Goal: Book appointment/travel/reservation

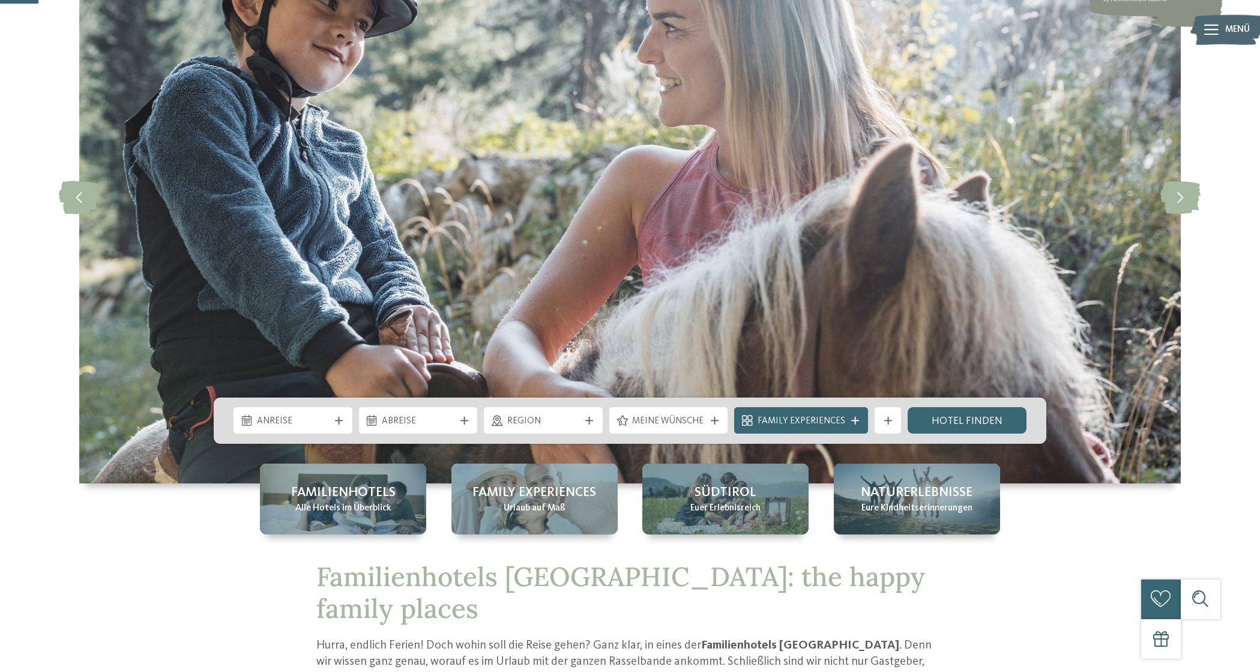
scroll to position [174, 0]
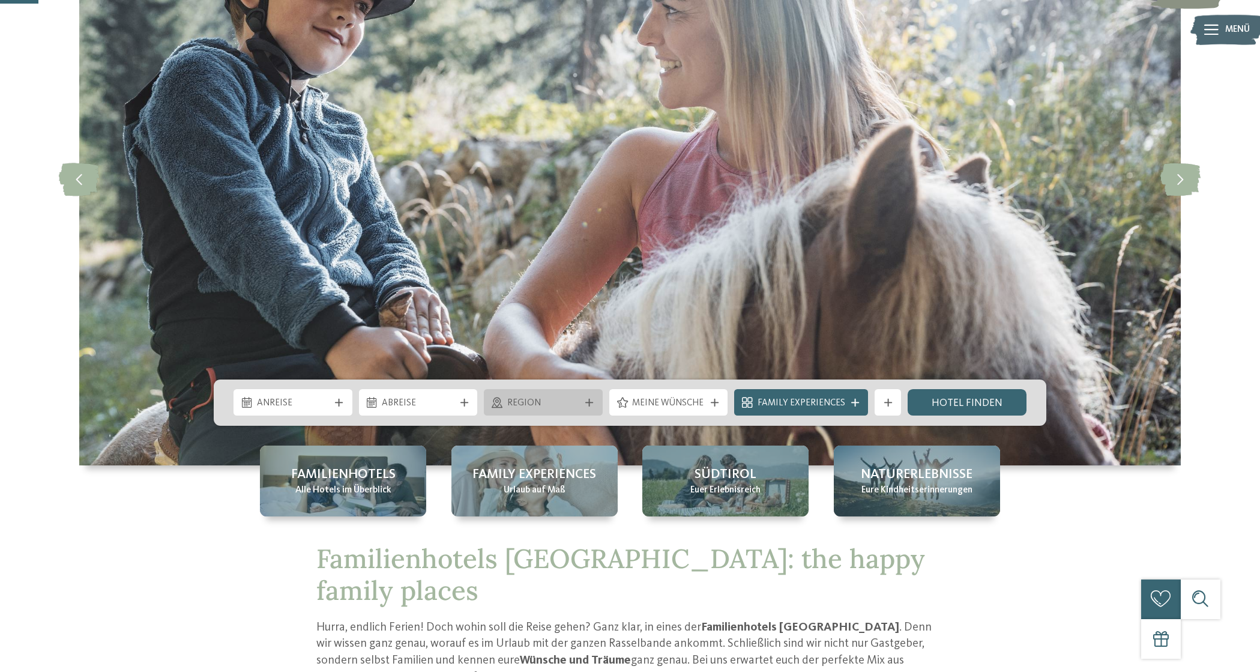
click at [556, 404] on span "Region" at bounding box center [543, 403] width 73 height 13
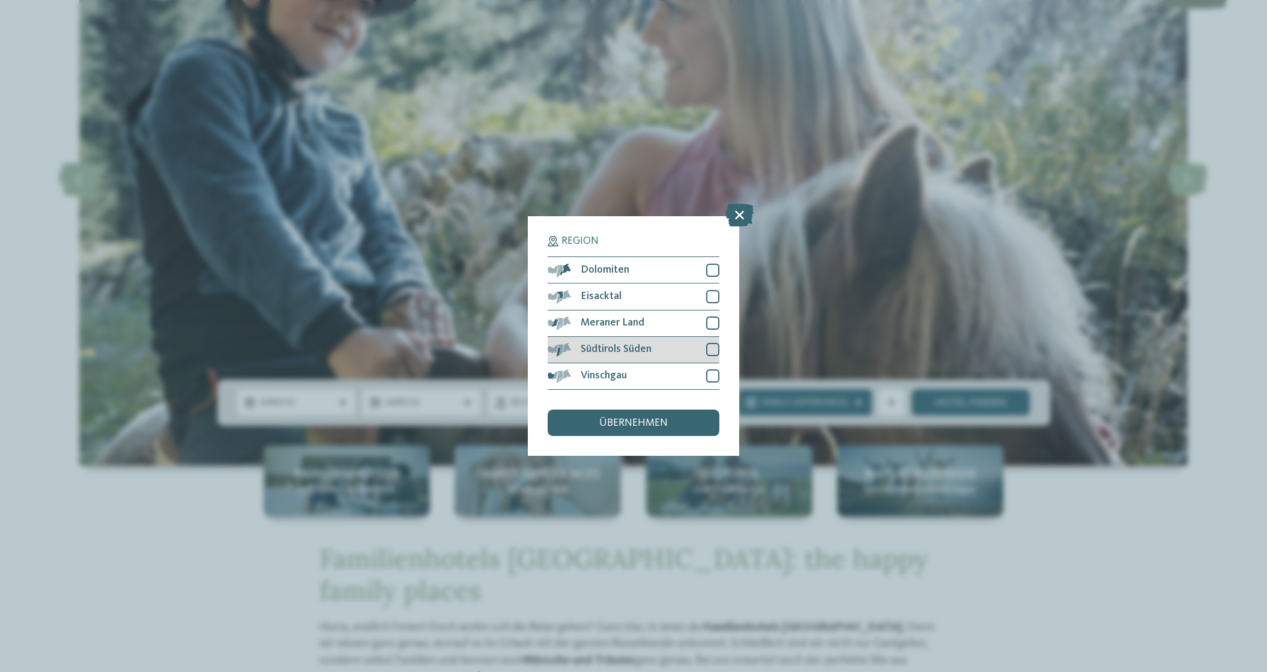
click at [711, 343] on div at bounding box center [712, 349] width 13 height 13
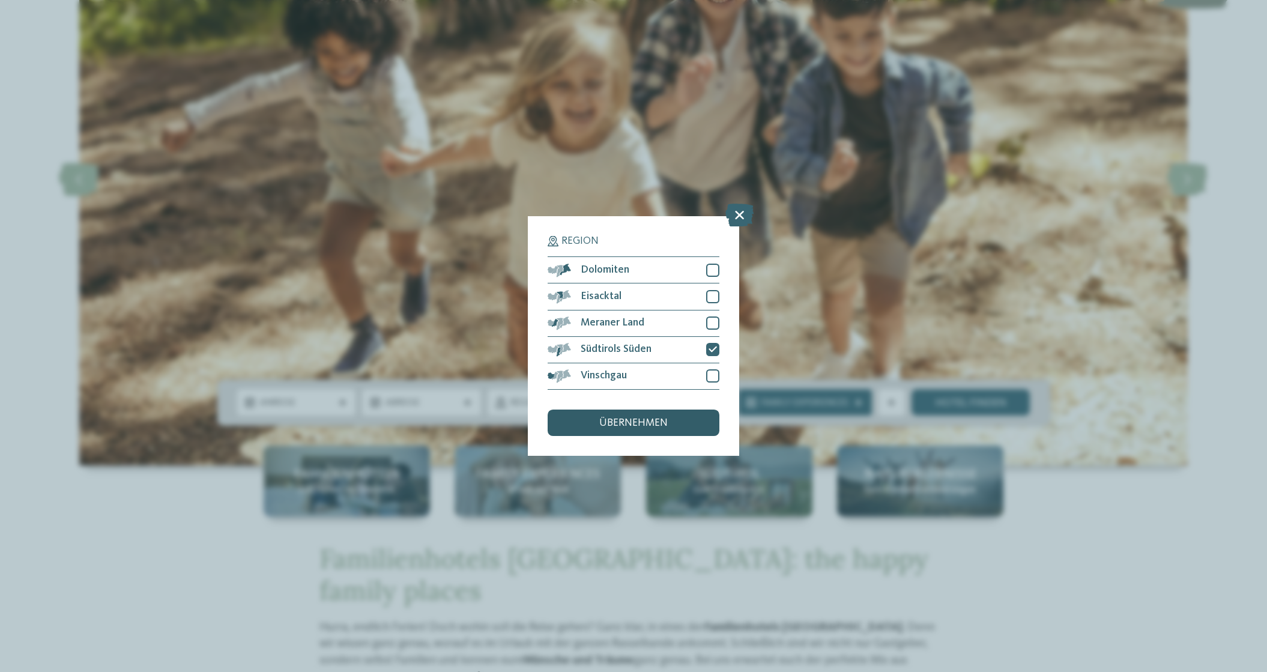
click at [659, 410] on div "übernehmen" at bounding box center [634, 423] width 172 height 26
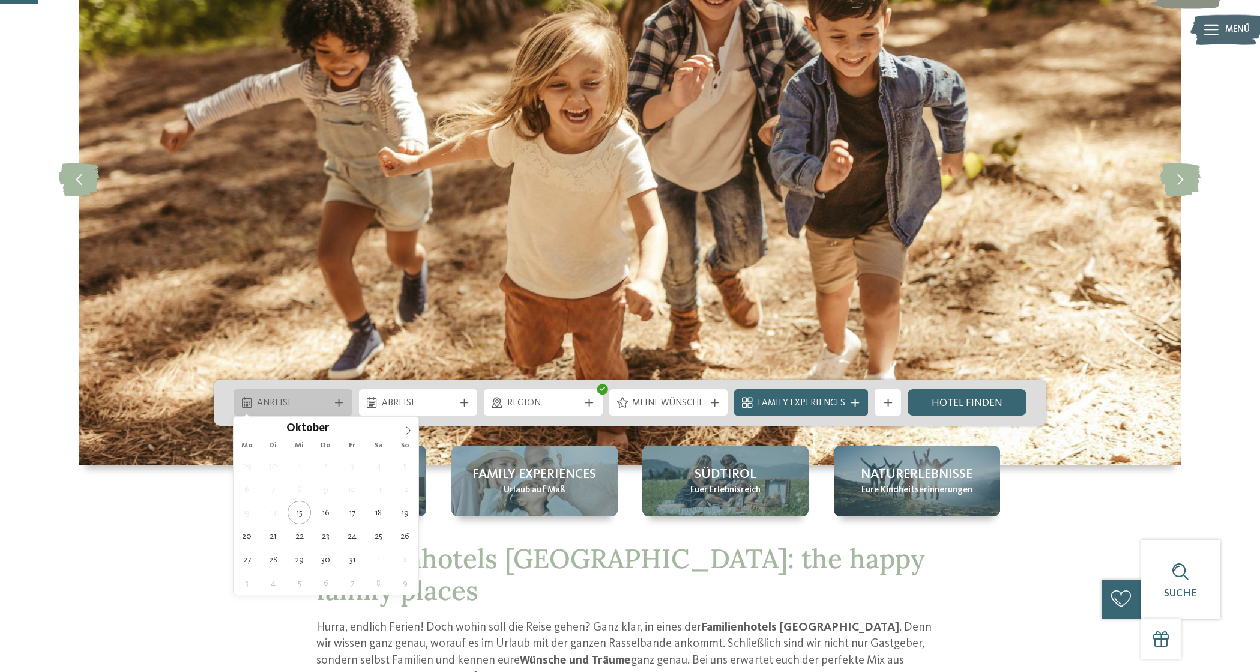
click at [305, 399] on span "Anreise" at bounding box center [293, 403] width 73 height 13
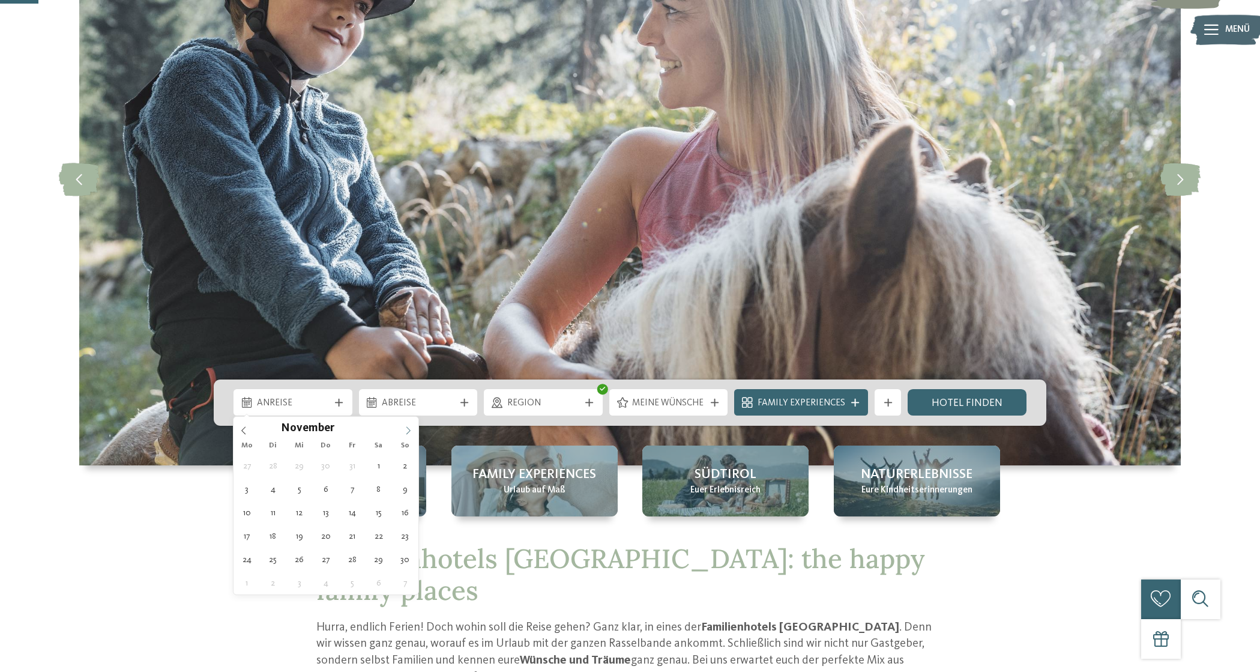
click at [408, 430] on icon at bounding box center [408, 430] width 8 height 8
type input "****"
click at [408, 430] on icon at bounding box center [408, 430] width 8 height 8
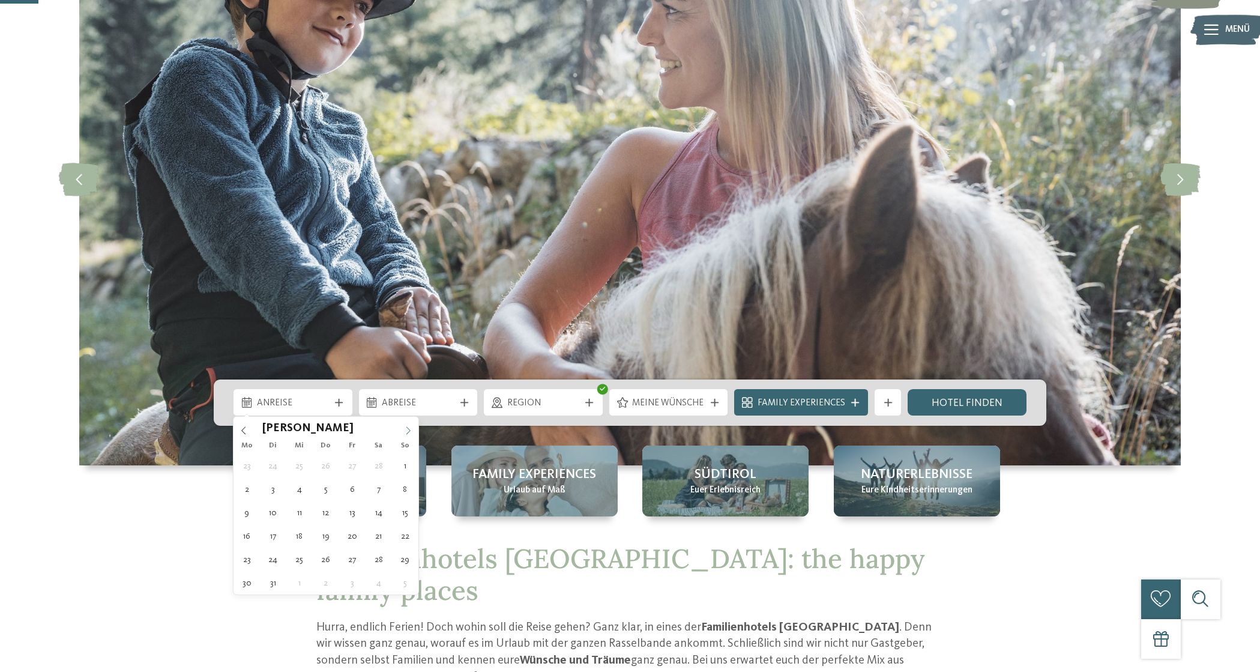
click at [408, 430] on icon at bounding box center [408, 430] width 8 height 8
click at [411, 430] on icon at bounding box center [408, 430] width 8 height 8
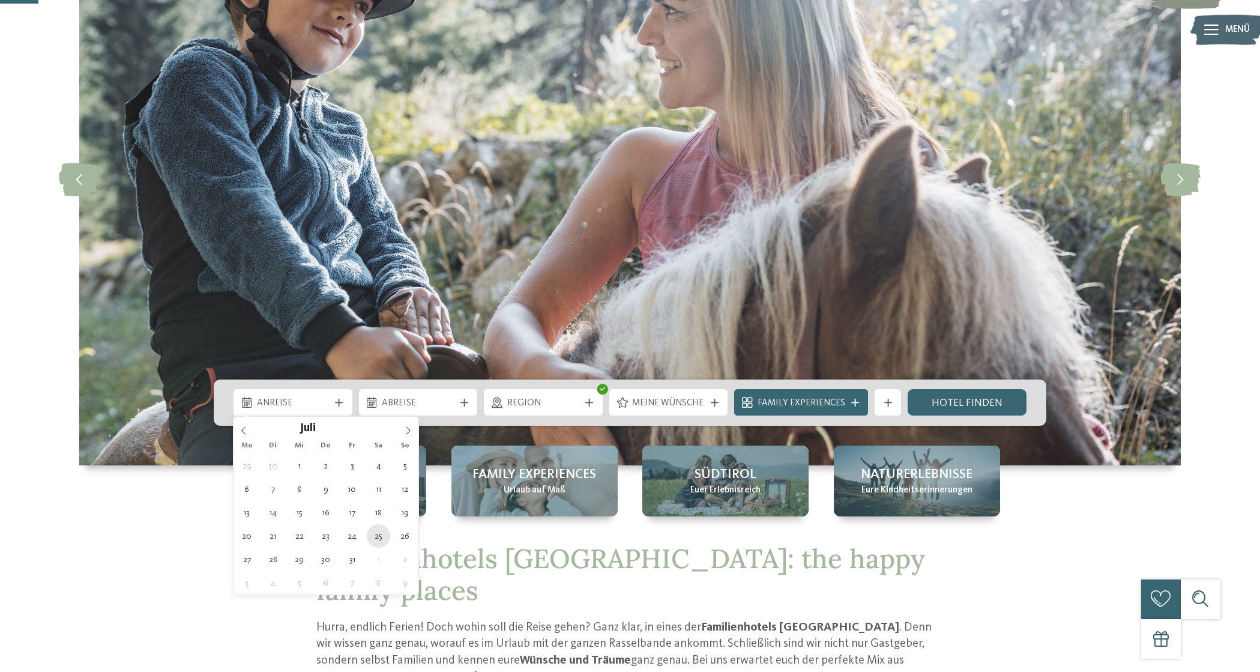
type div "25.07.2026"
type input "****"
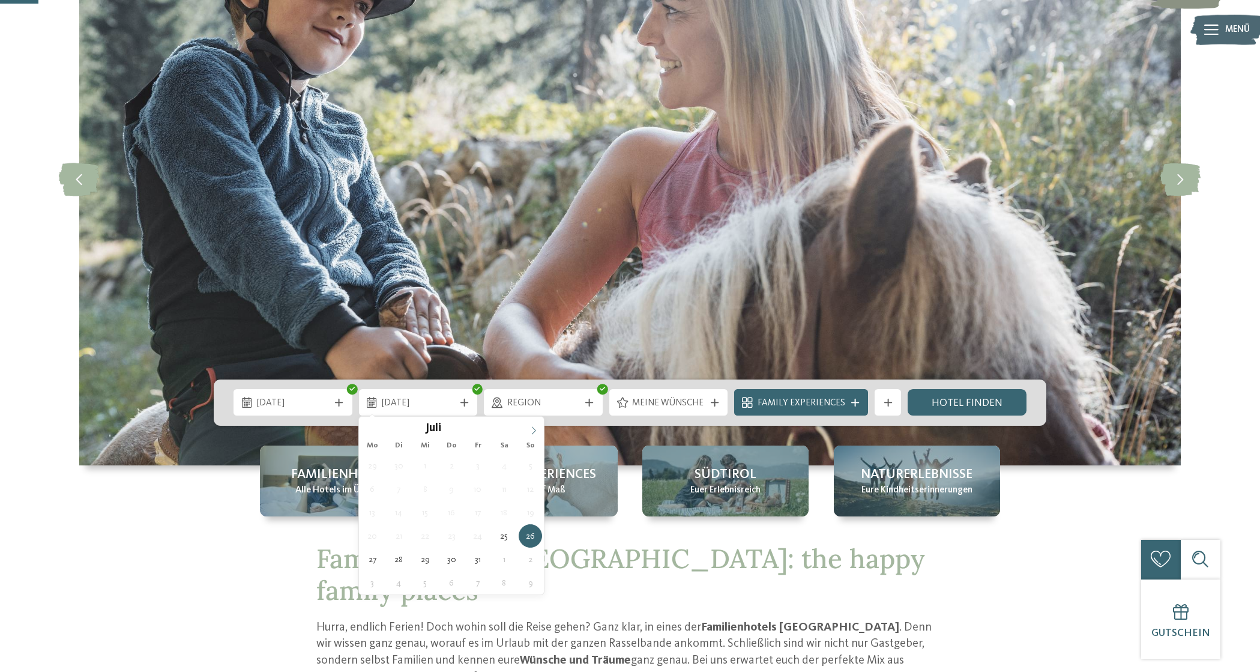
click at [530, 431] on icon at bounding box center [534, 430] width 8 height 8
type div "01.08.2026"
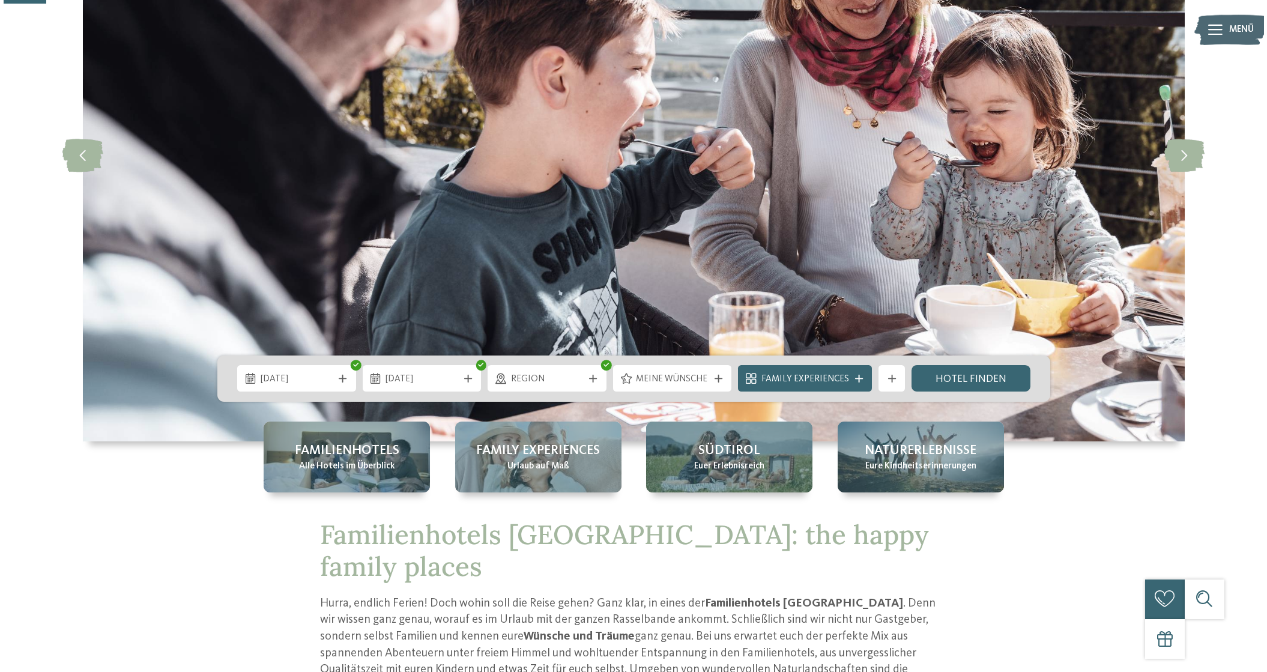
scroll to position [209, 0]
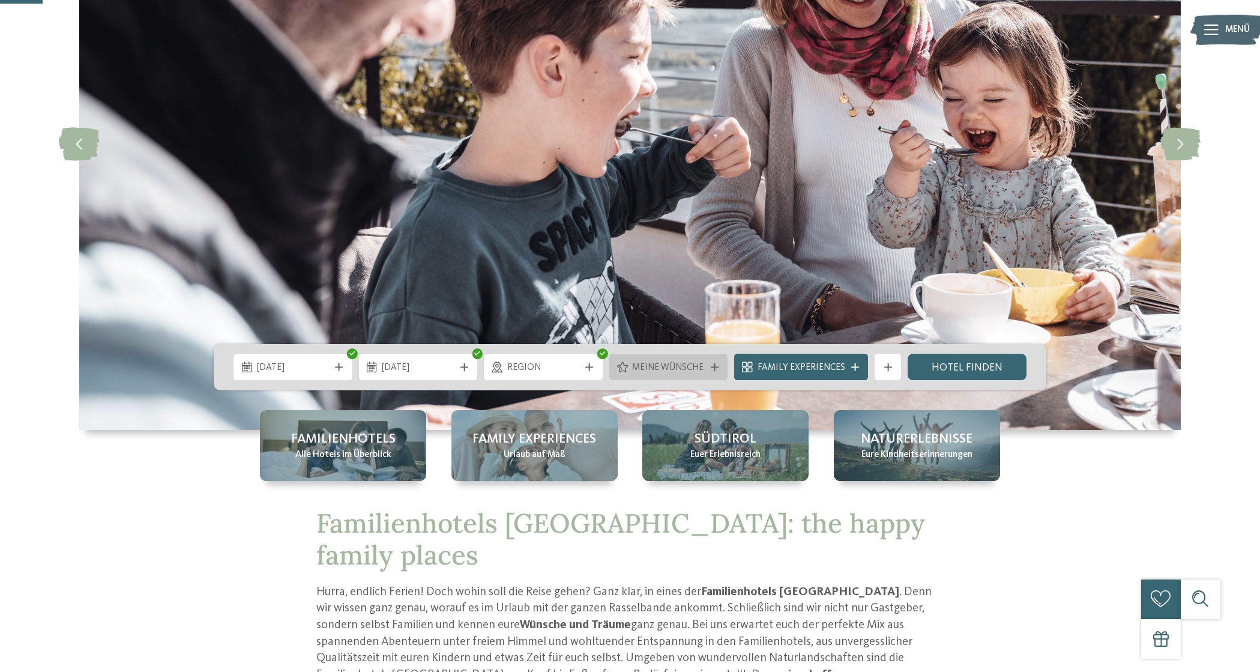
click at [683, 374] on span "Meine Wünsche" at bounding box center [668, 368] width 73 height 13
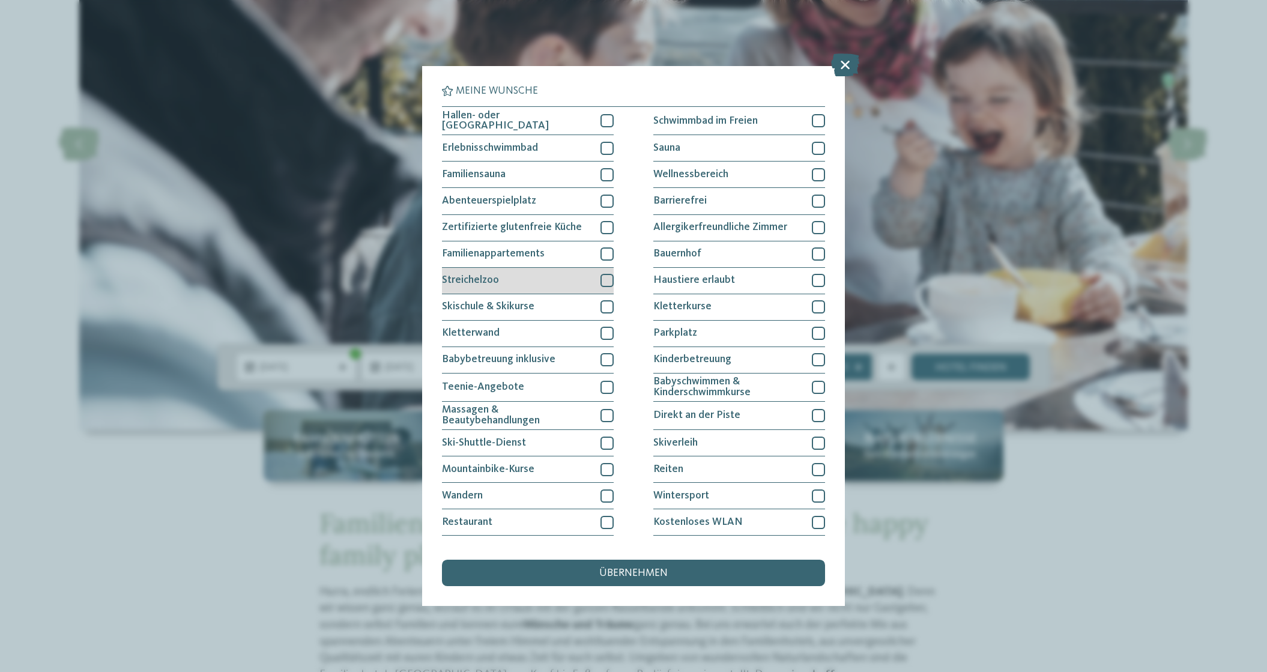
scroll to position [5, 0]
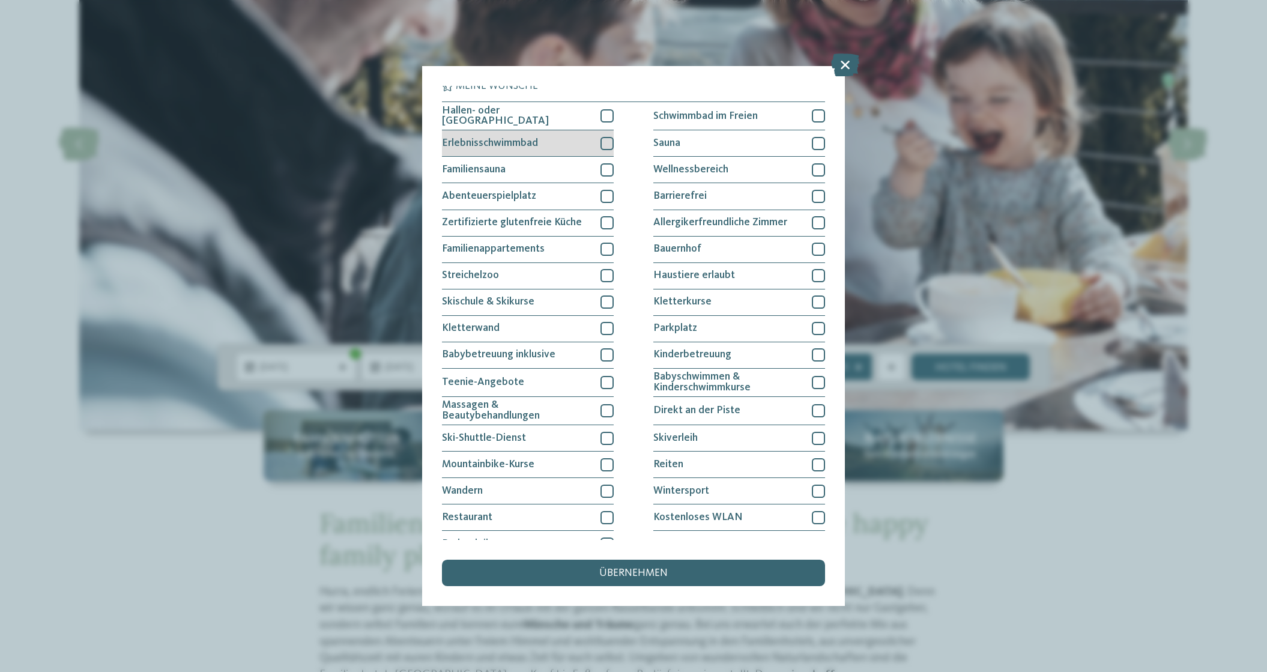
click at [603, 142] on div at bounding box center [607, 143] width 13 height 13
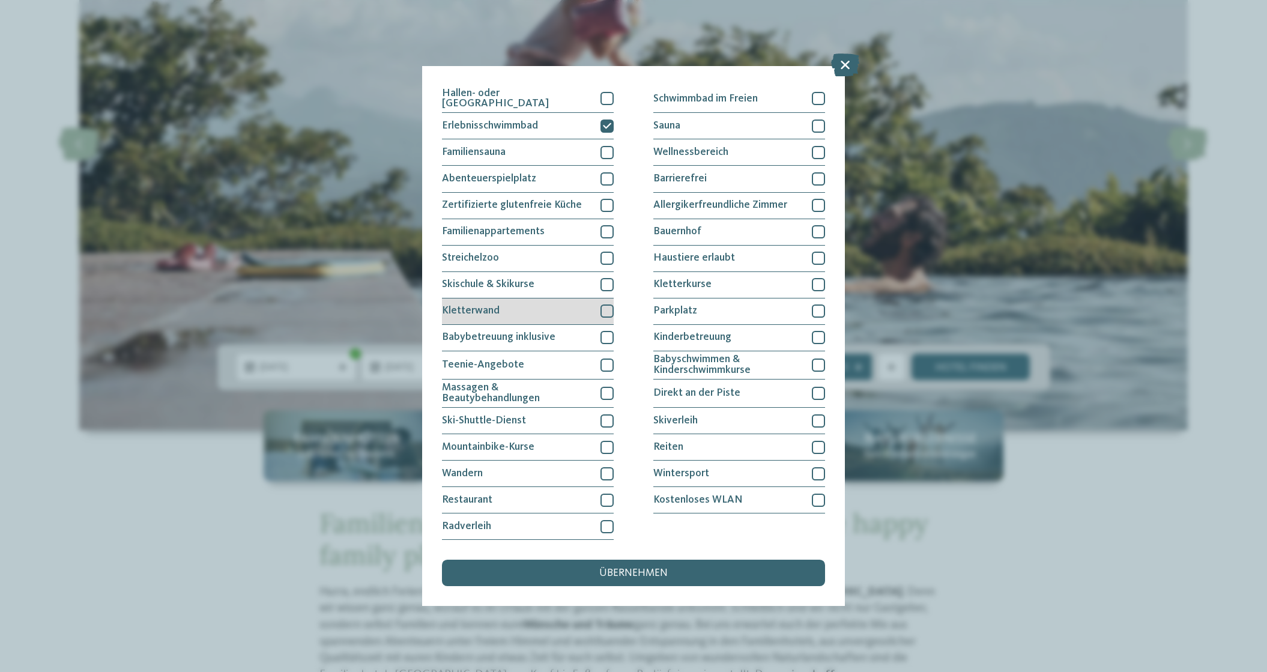
scroll to position [151, 0]
click at [602, 304] on div at bounding box center [607, 310] width 13 height 13
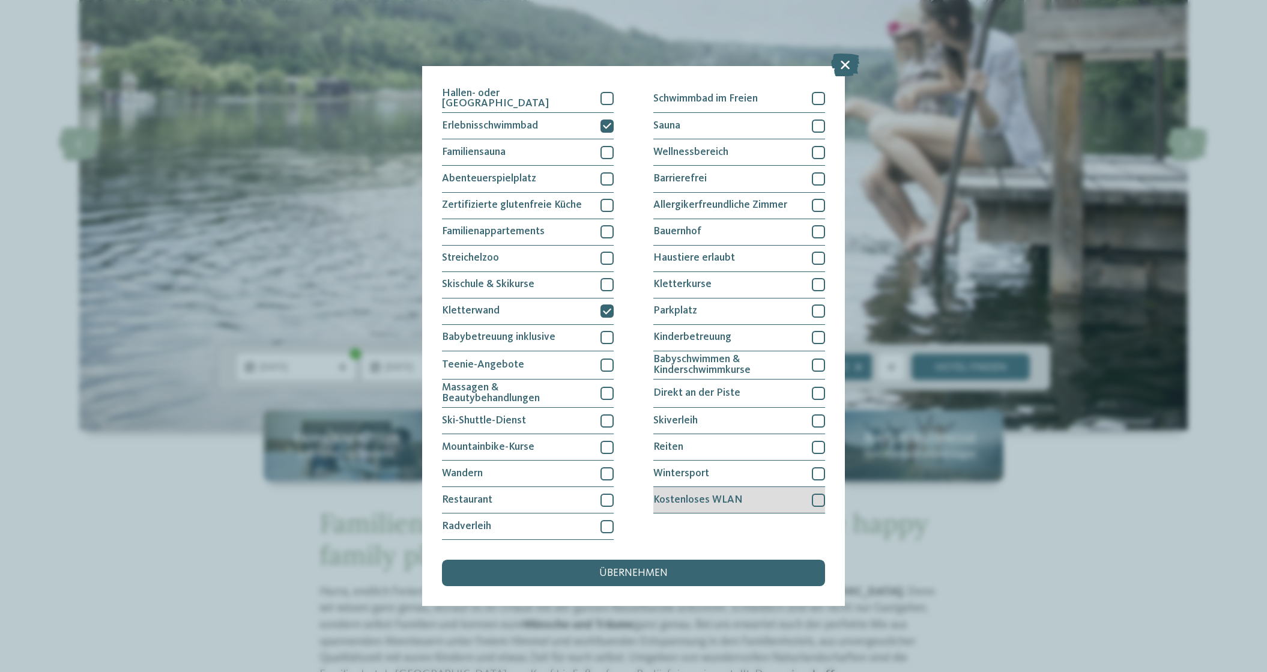
click at [813, 494] on div at bounding box center [818, 500] width 13 height 13
click at [596, 513] on div "Radverleih" at bounding box center [528, 526] width 172 height 26
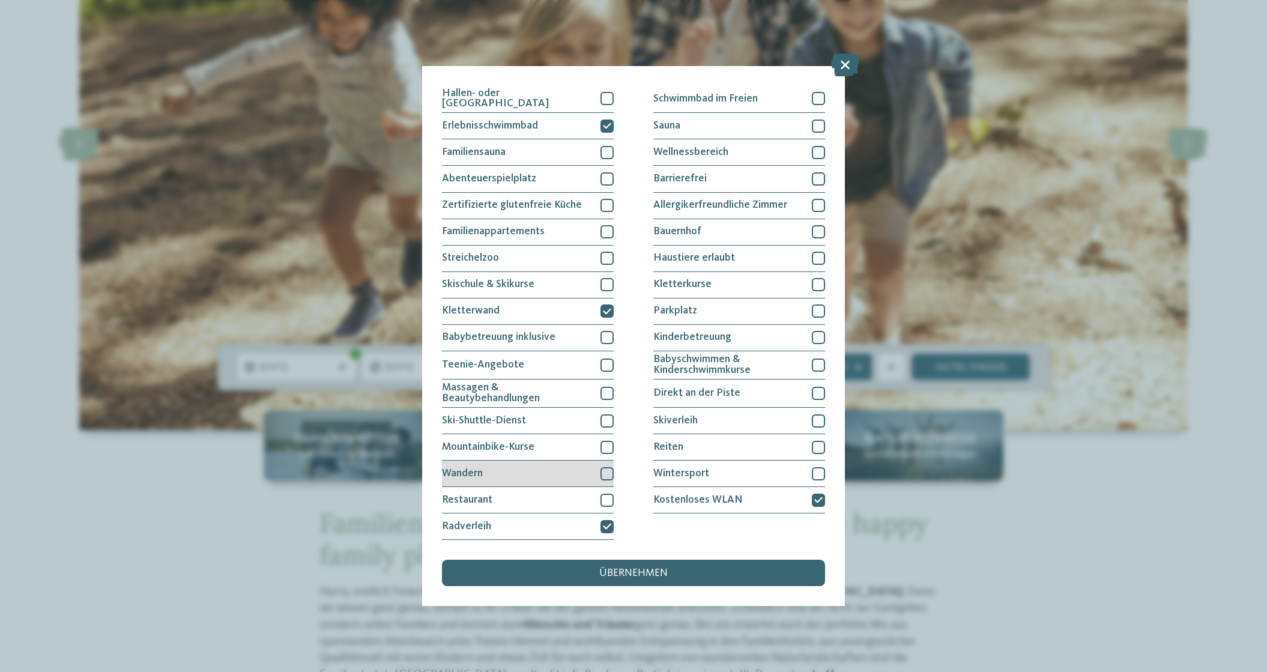
click at [601, 467] on div at bounding box center [607, 473] width 13 height 13
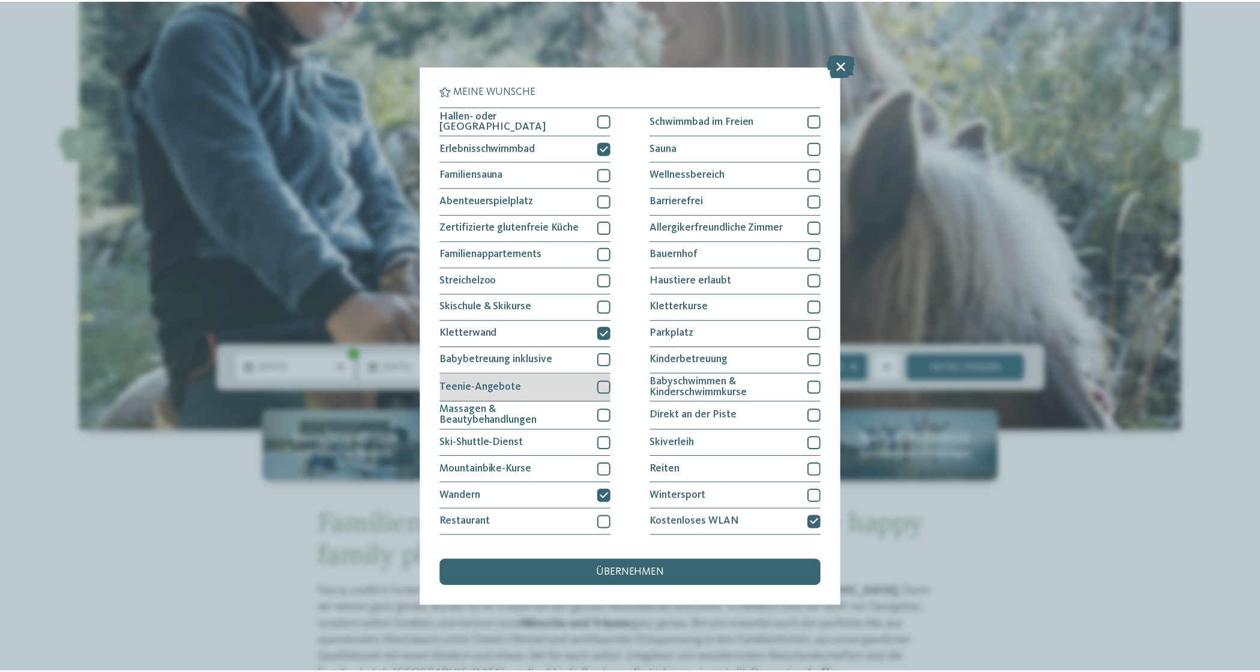
scroll to position [0, 0]
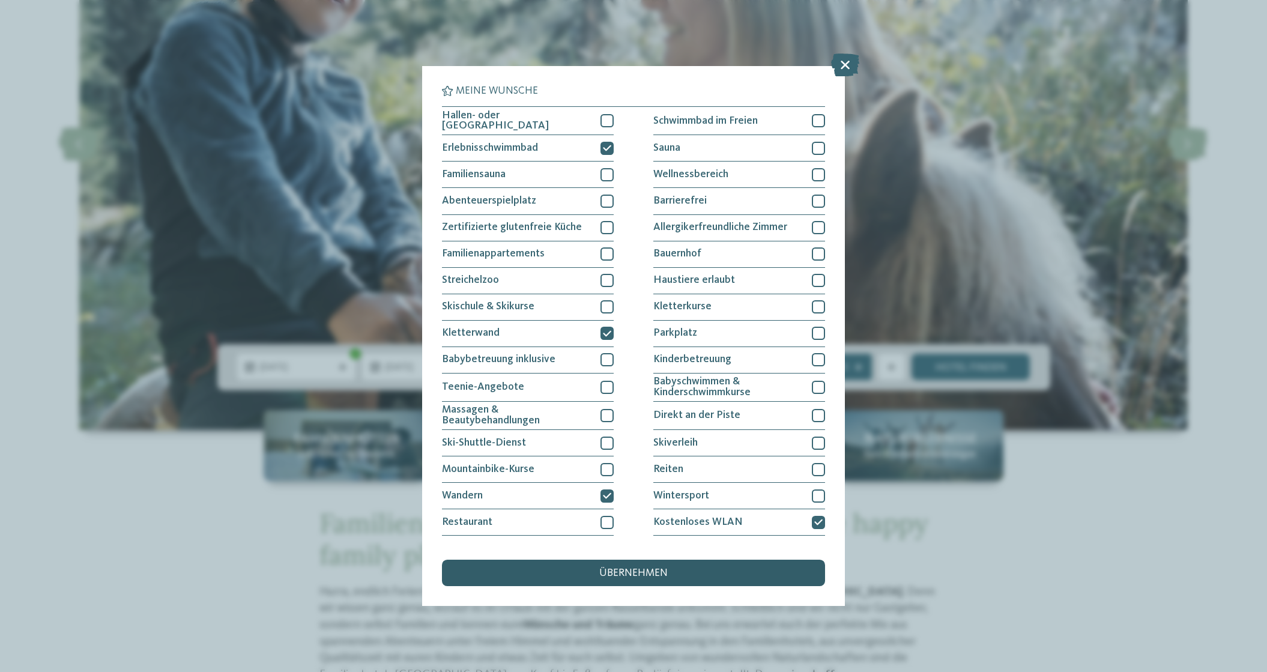
click at [611, 568] on span "übernehmen" at bounding box center [633, 573] width 68 height 11
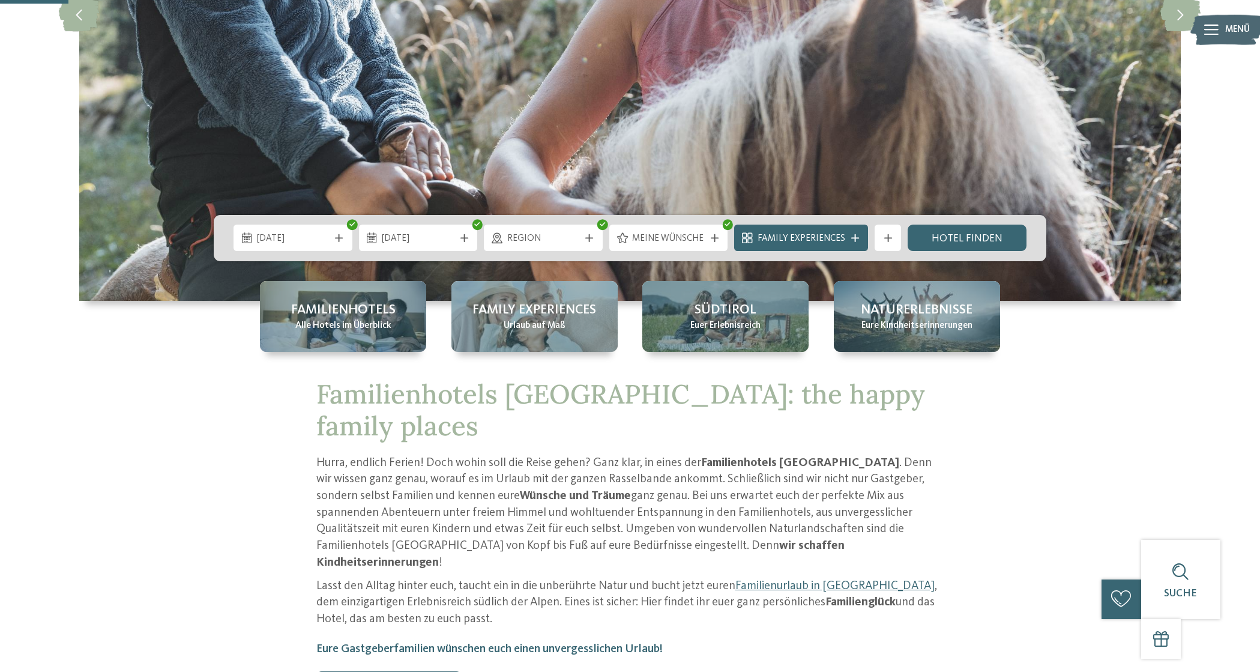
scroll to position [348, 0]
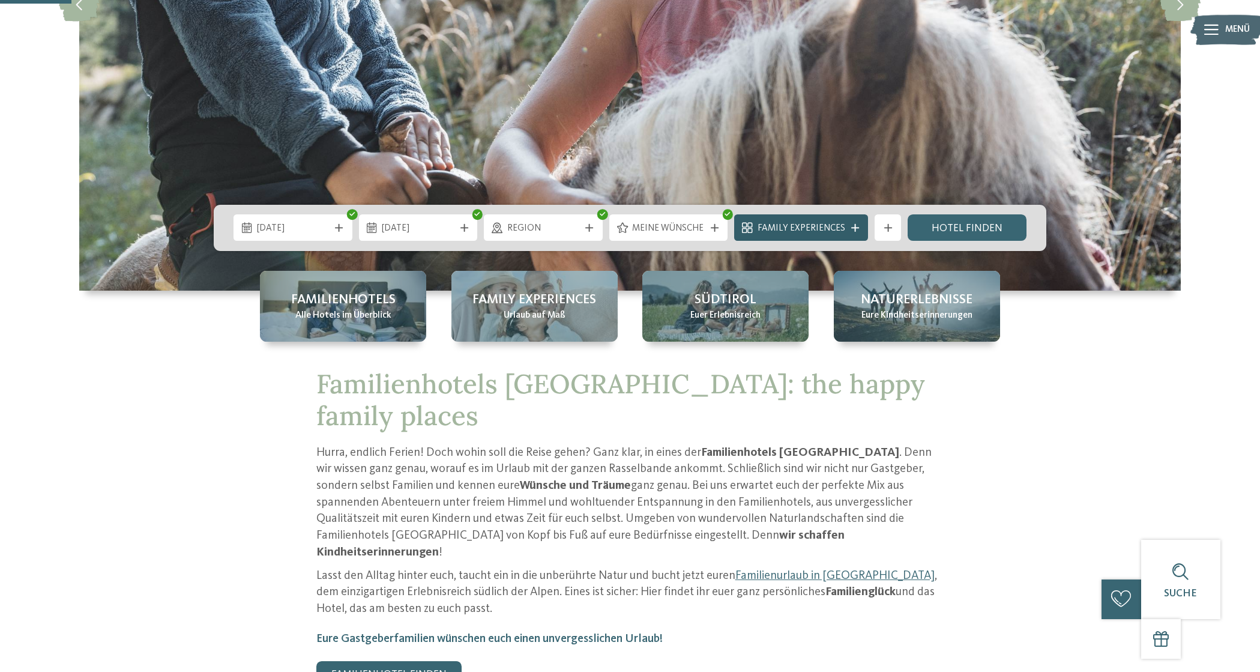
click at [780, 229] on span "Family Experiences" at bounding box center [802, 228] width 88 height 13
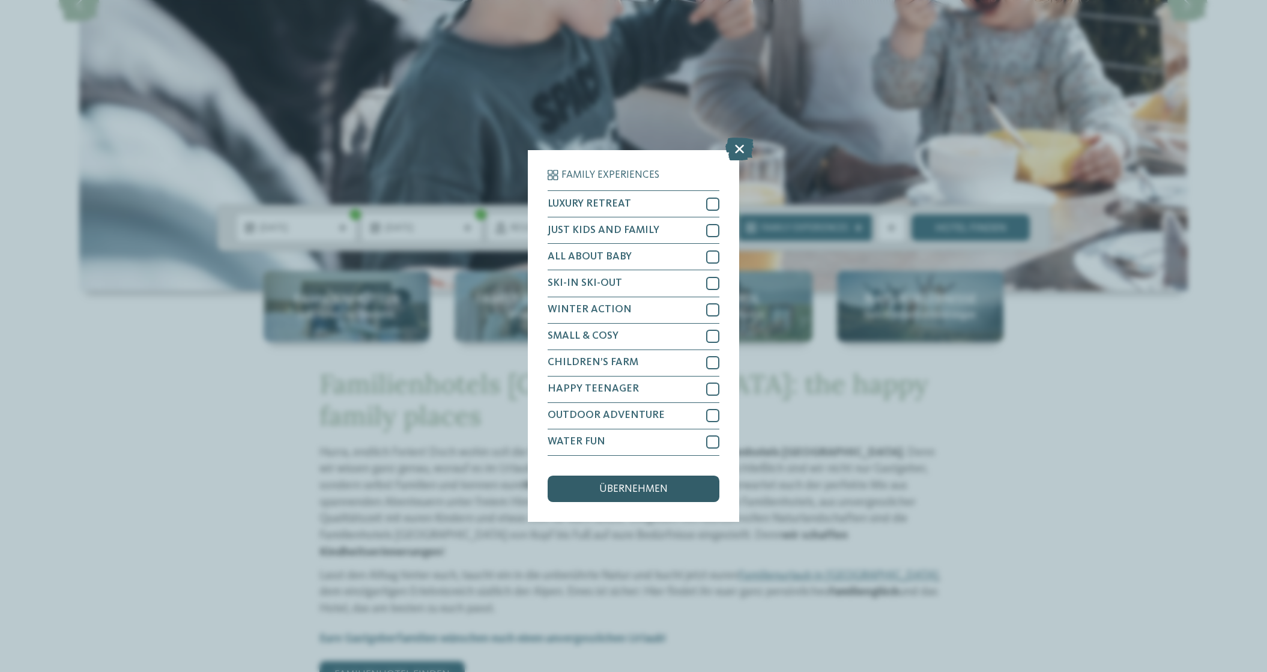
click at [625, 484] on span "übernehmen" at bounding box center [633, 489] width 68 height 11
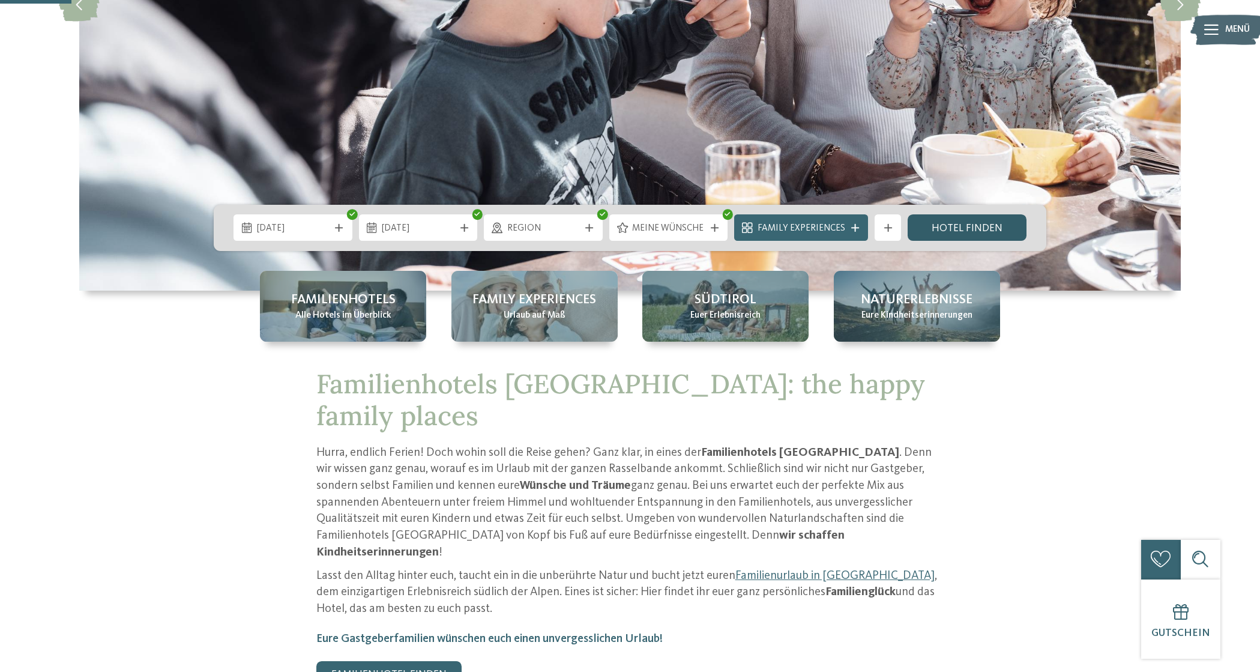
click at [954, 235] on link "Hotel finden" at bounding box center [967, 227] width 119 height 26
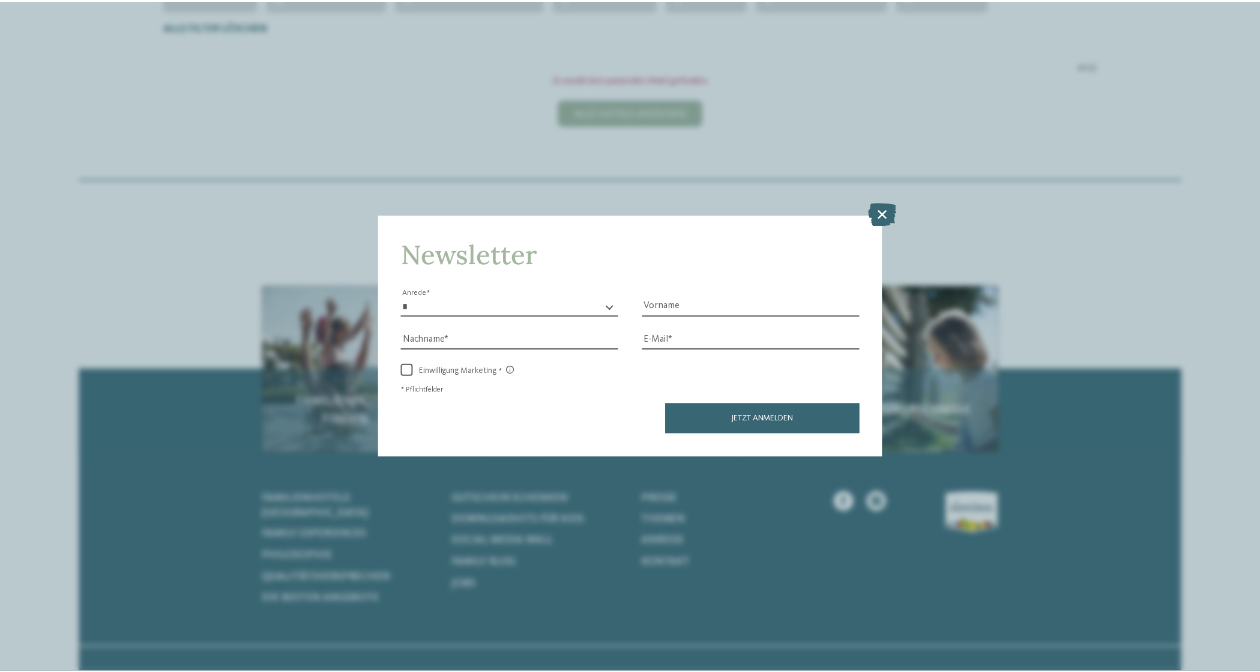
scroll to position [437, 0]
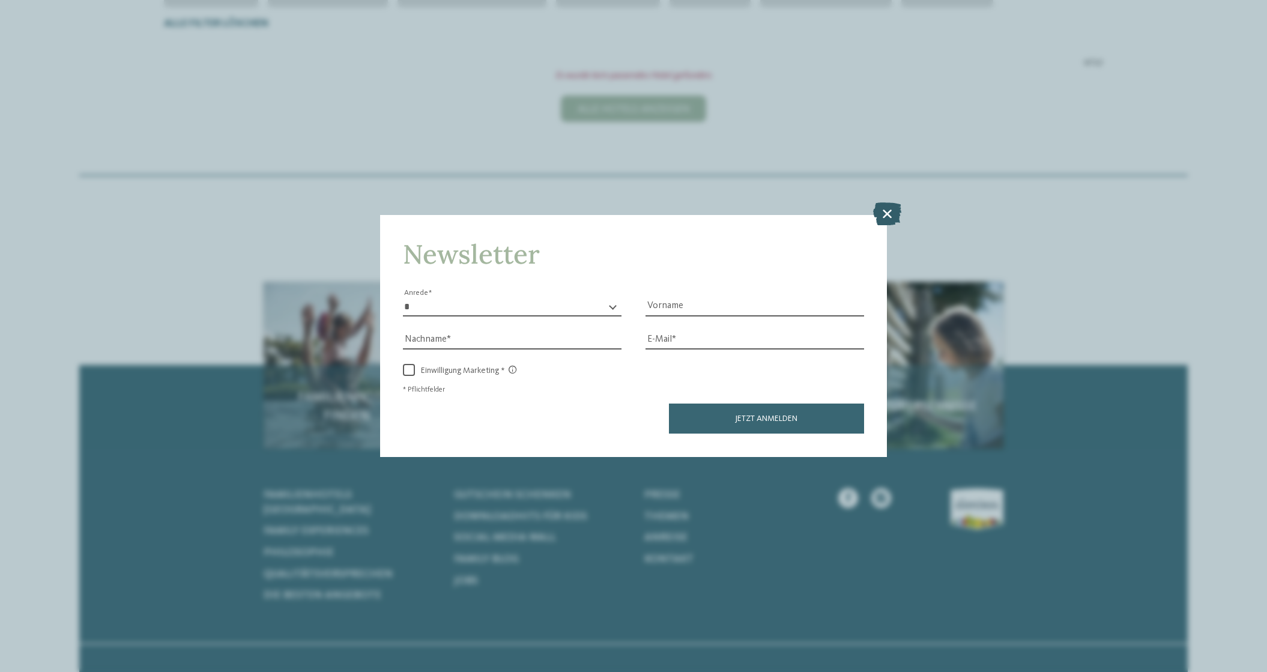
click at [882, 202] on icon at bounding box center [887, 213] width 28 height 23
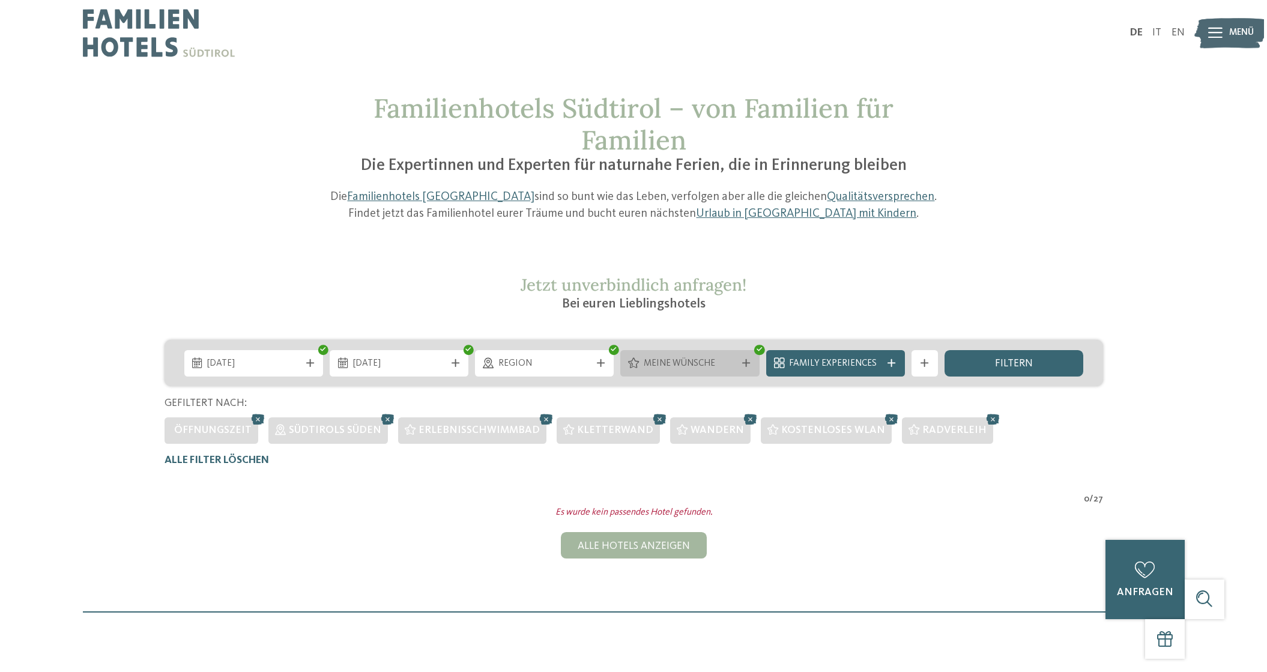
scroll to position [0, 0]
click at [680, 360] on span "Meine Wünsche" at bounding box center [686, 363] width 92 height 13
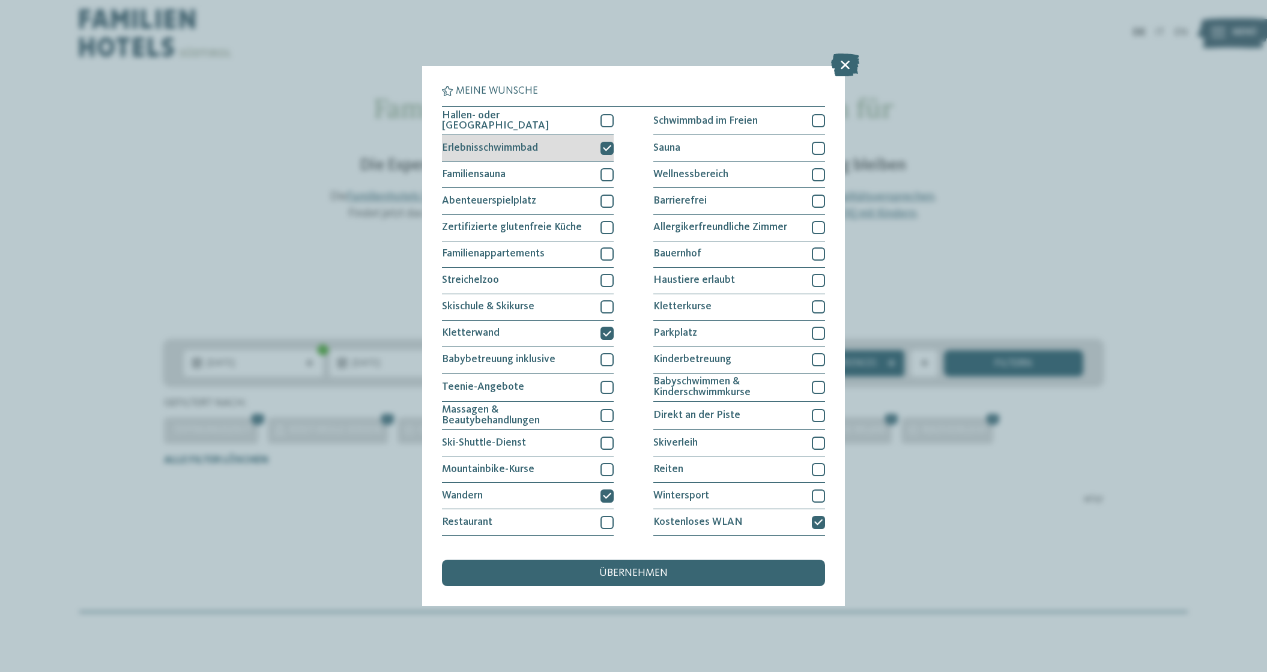
click at [605, 148] on icon at bounding box center [607, 148] width 8 height 8
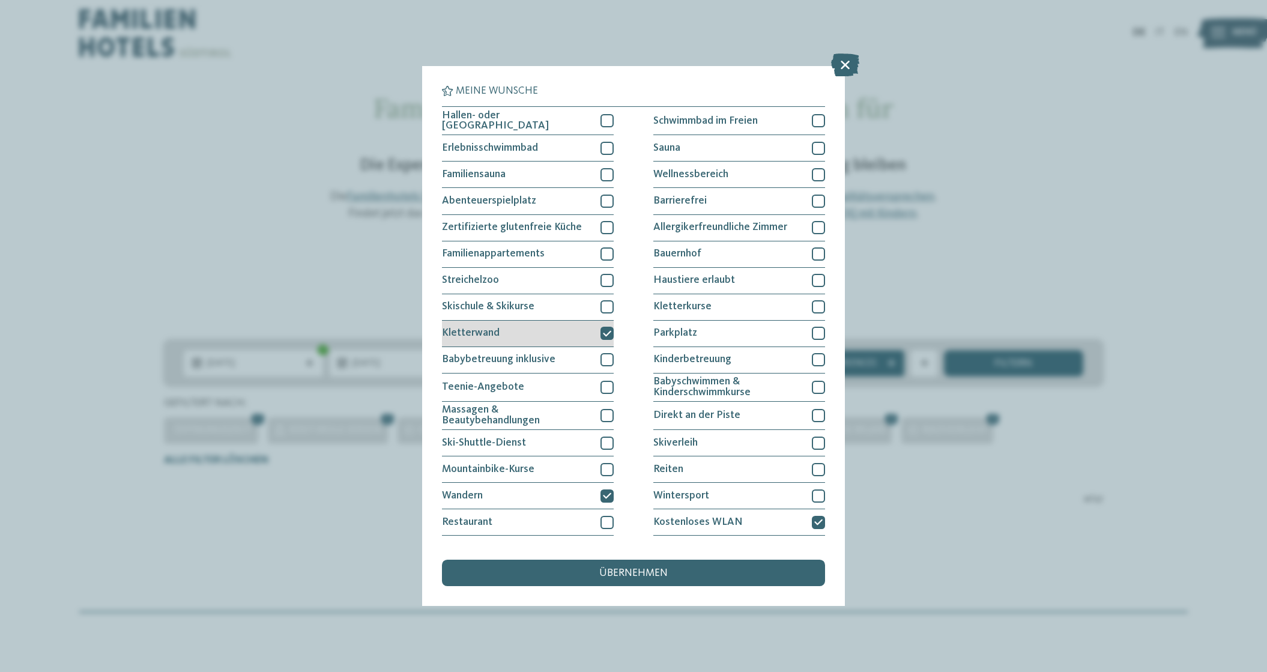
click at [606, 330] on icon at bounding box center [607, 334] width 8 height 8
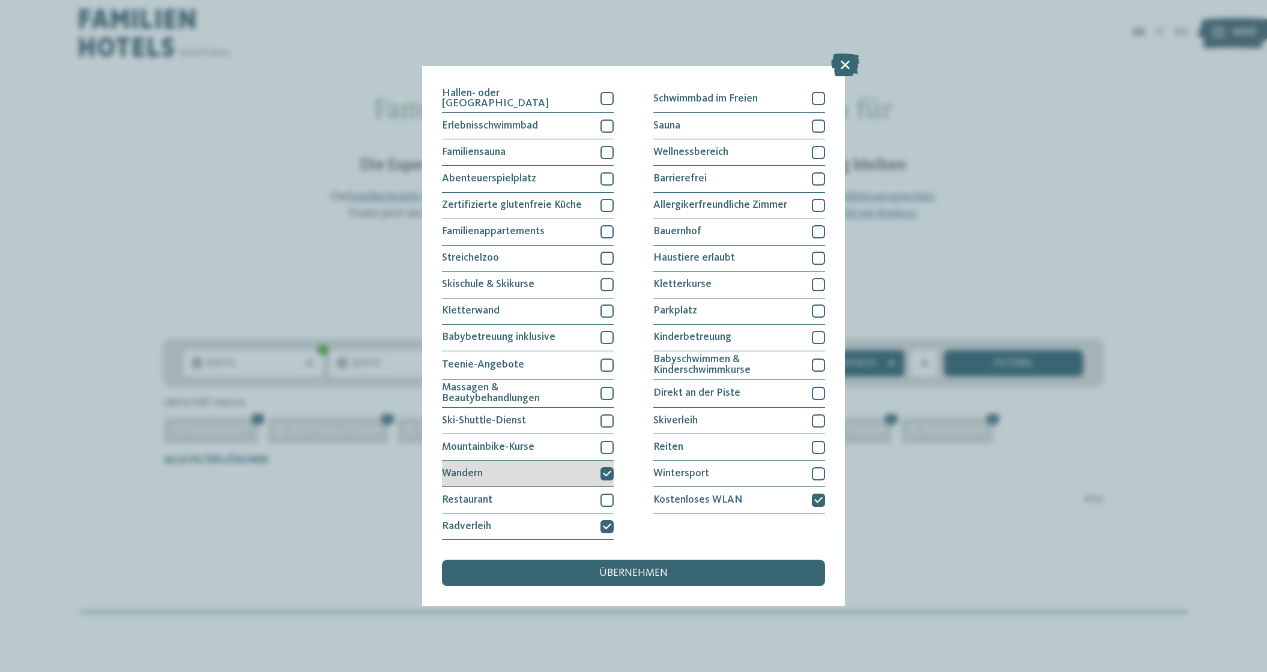
scroll to position [151, 0]
click at [603, 467] on div at bounding box center [607, 473] width 13 height 13
click at [609, 520] on div at bounding box center [607, 526] width 13 height 13
drag, startPoint x: 809, startPoint y: 366, endPoint x: 755, endPoint y: 276, distance: 105.0
click at [814, 496] on icon at bounding box center [818, 500] width 8 height 8
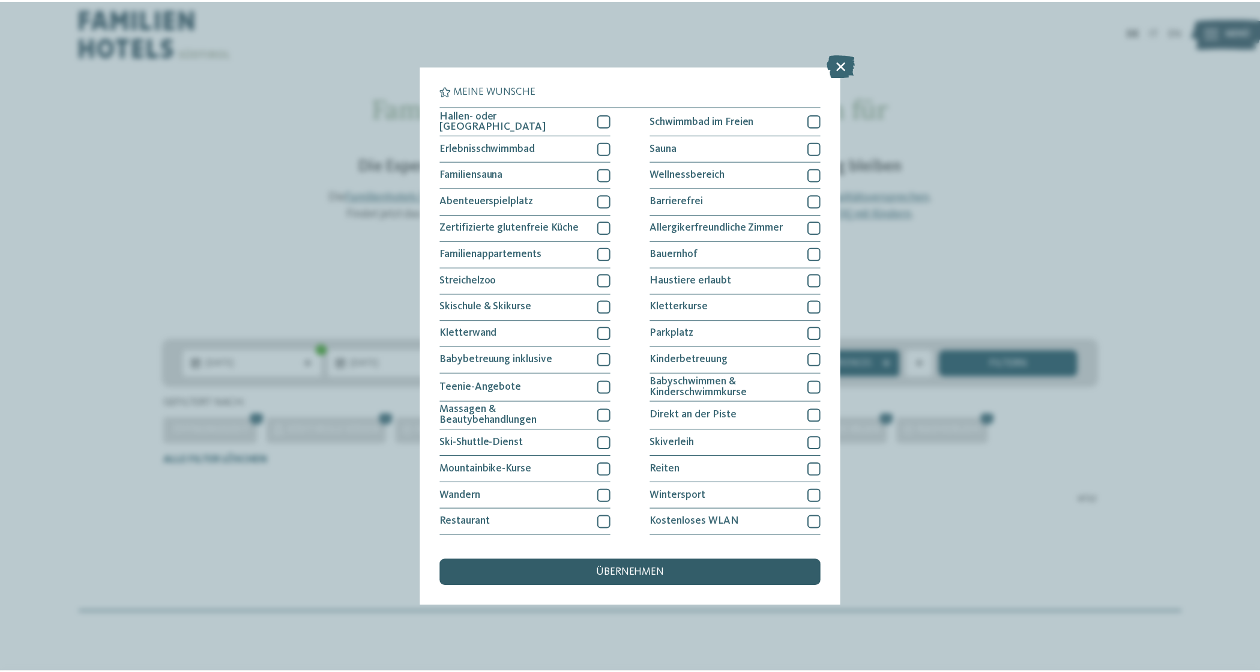
scroll to position [0, 0]
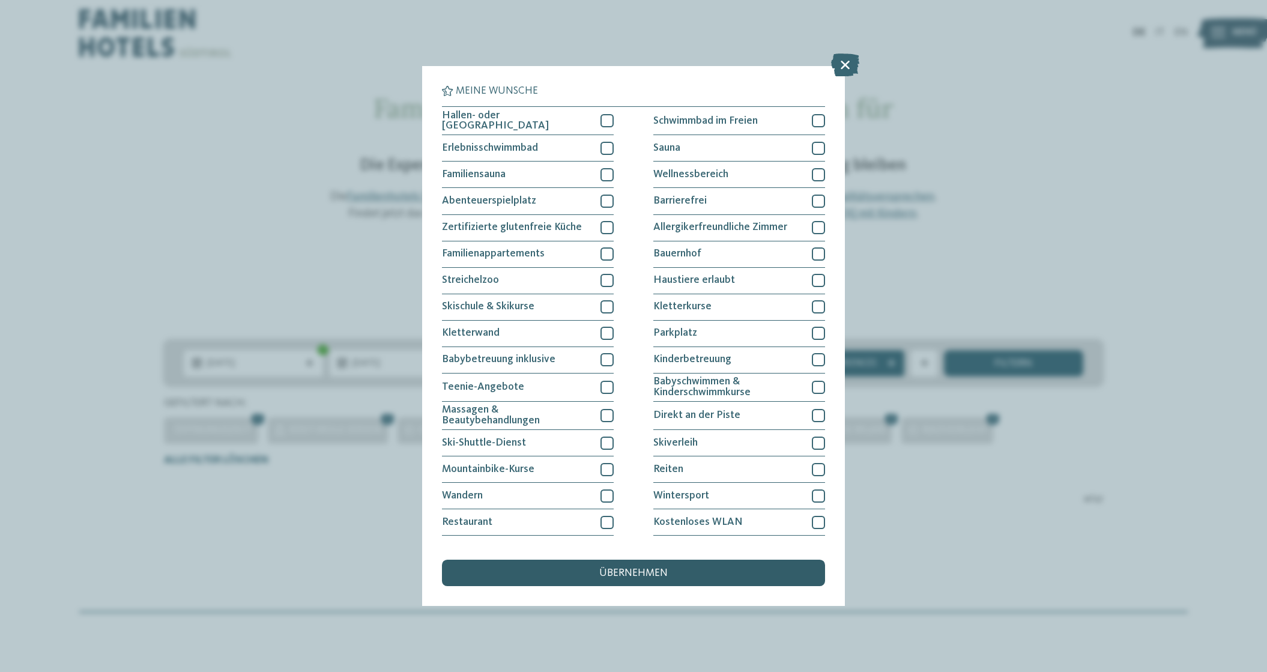
click at [653, 568] on span "übernehmen" at bounding box center [633, 573] width 68 height 11
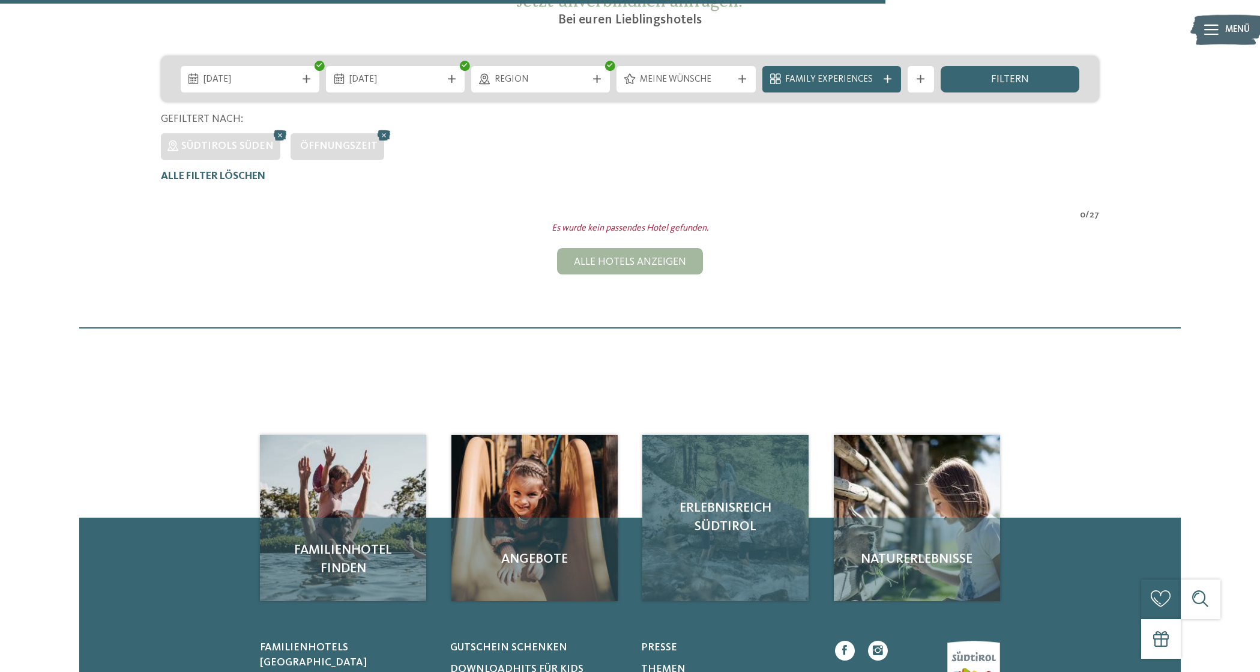
scroll to position [126, 0]
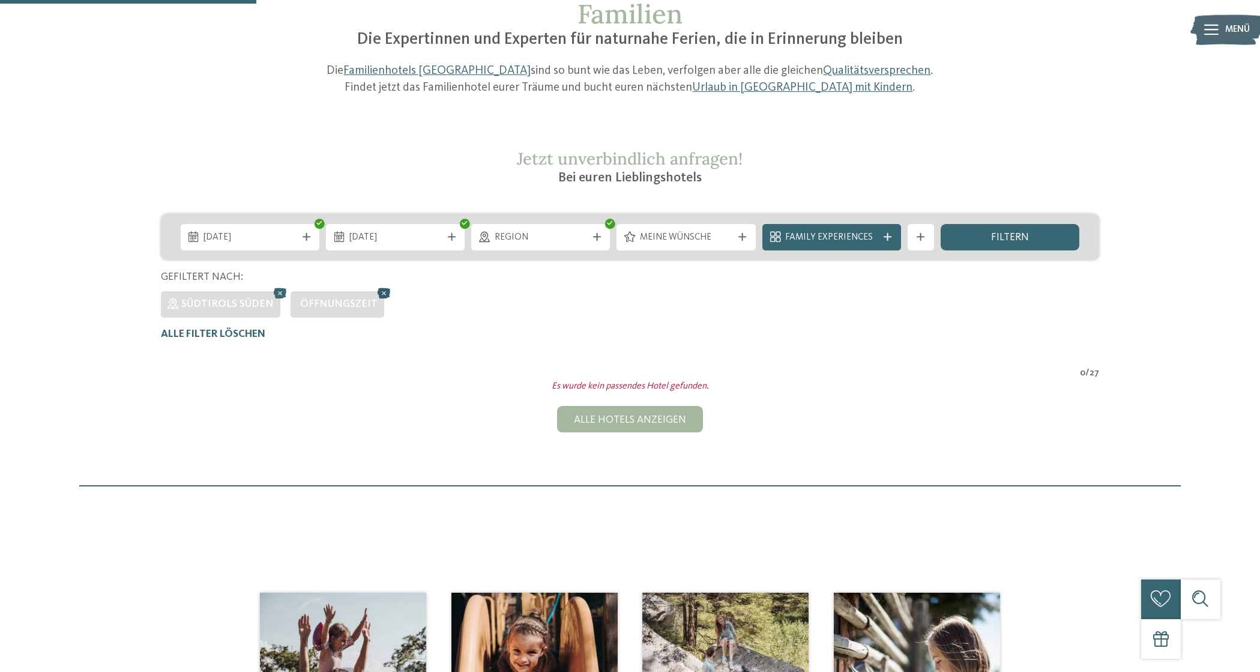
click at [380, 289] on icon at bounding box center [385, 293] width 20 height 17
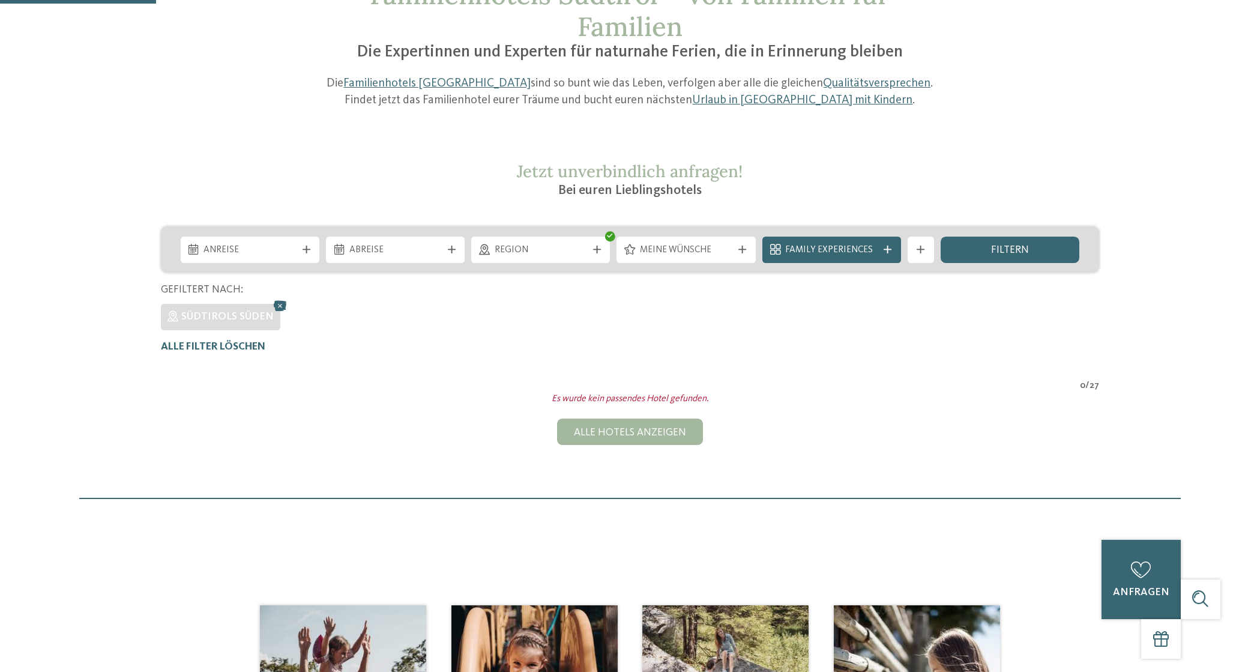
scroll to position [77, 0]
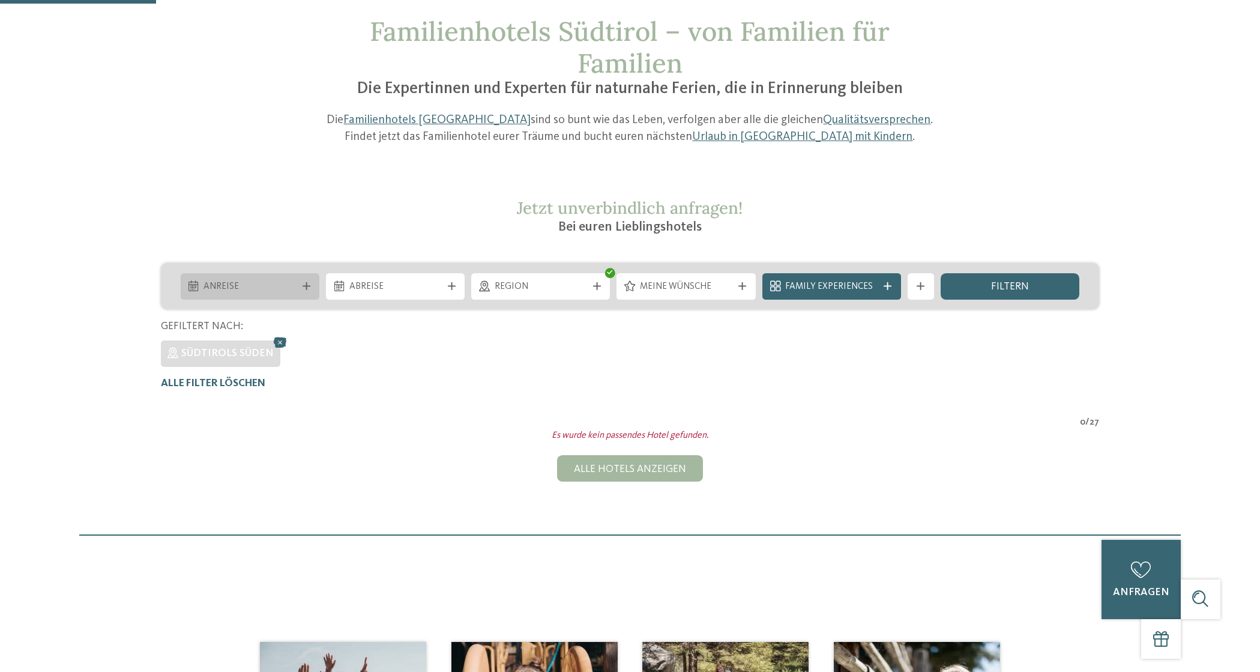
click at [263, 283] on span "Anreise" at bounding box center [250, 286] width 92 height 13
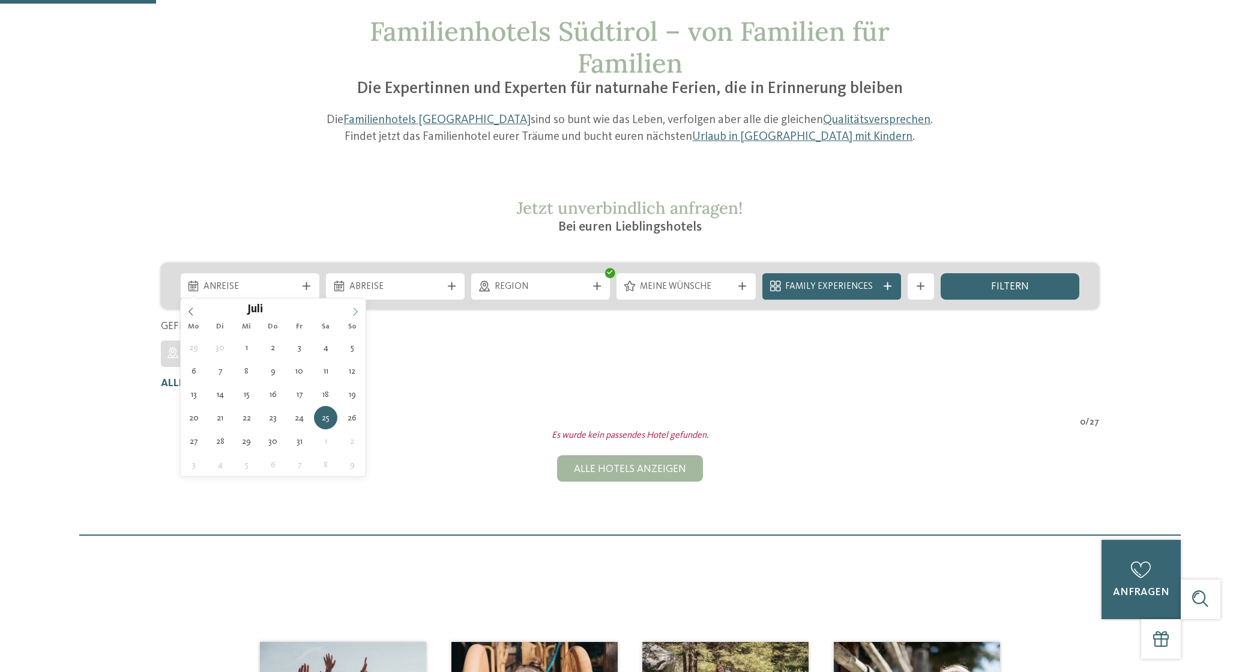
click at [352, 309] on icon at bounding box center [355, 311] width 8 height 8
click at [353, 309] on icon at bounding box center [355, 311] width 8 height 8
click at [193, 306] on span at bounding box center [191, 308] width 20 height 20
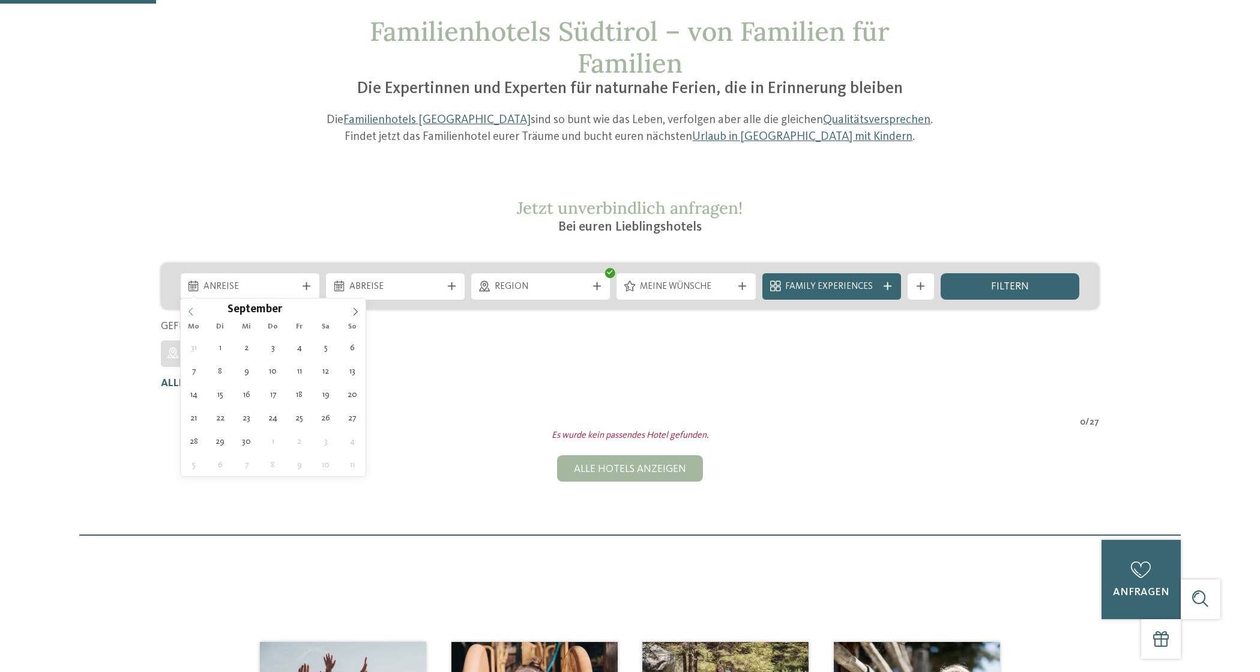
click at [193, 306] on span at bounding box center [191, 308] width 20 height 20
click at [186, 303] on span at bounding box center [191, 308] width 20 height 20
click at [192, 309] on icon at bounding box center [191, 311] width 8 height 8
type div "25.07.2026"
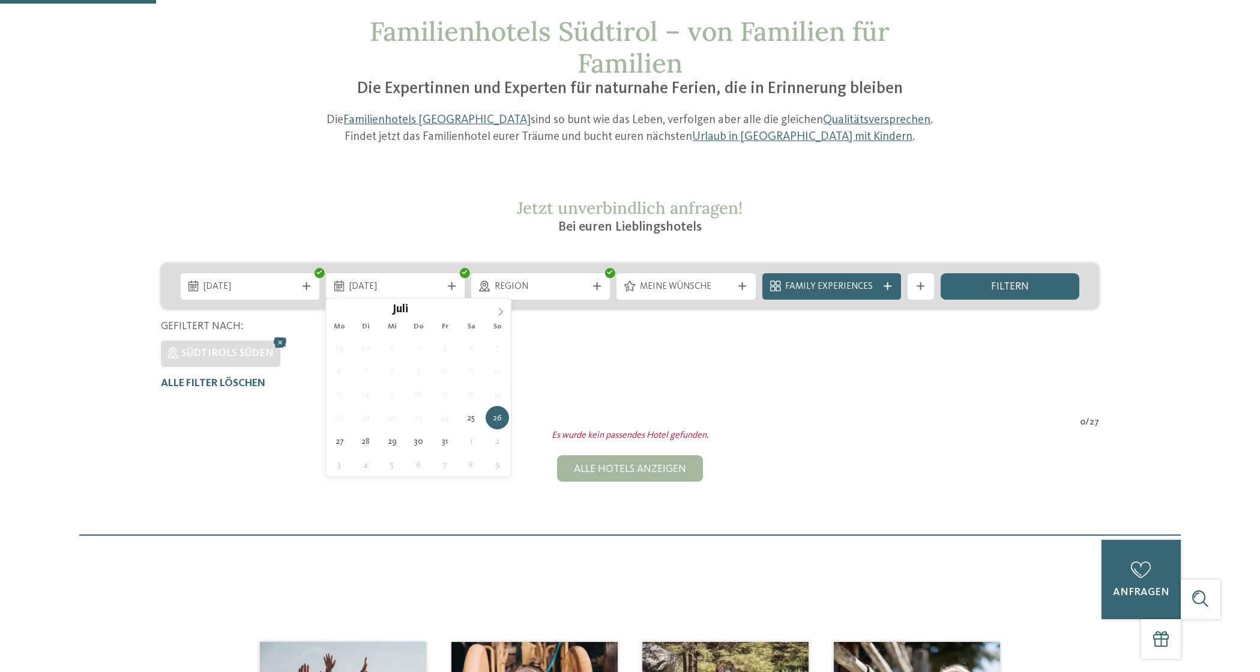
click at [500, 309] on icon at bounding box center [501, 312] width 4 height 8
type div "01.08.2026"
drag, startPoint x: 475, startPoint y: 346, endPoint x: 468, endPoint y: 347, distance: 7.2
click at [969, 286] on div "filtern" at bounding box center [1010, 286] width 139 height 26
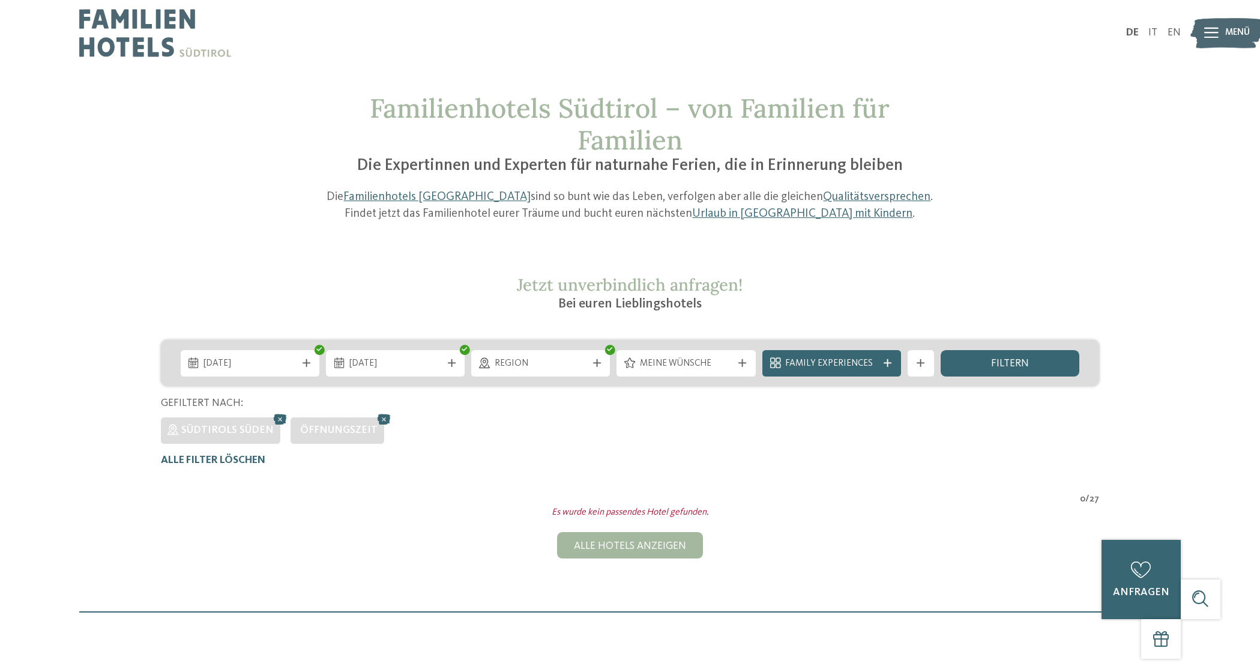
scroll to position [0, 0]
click at [253, 459] on span "Alle Filter löschen" at bounding box center [213, 460] width 104 height 10
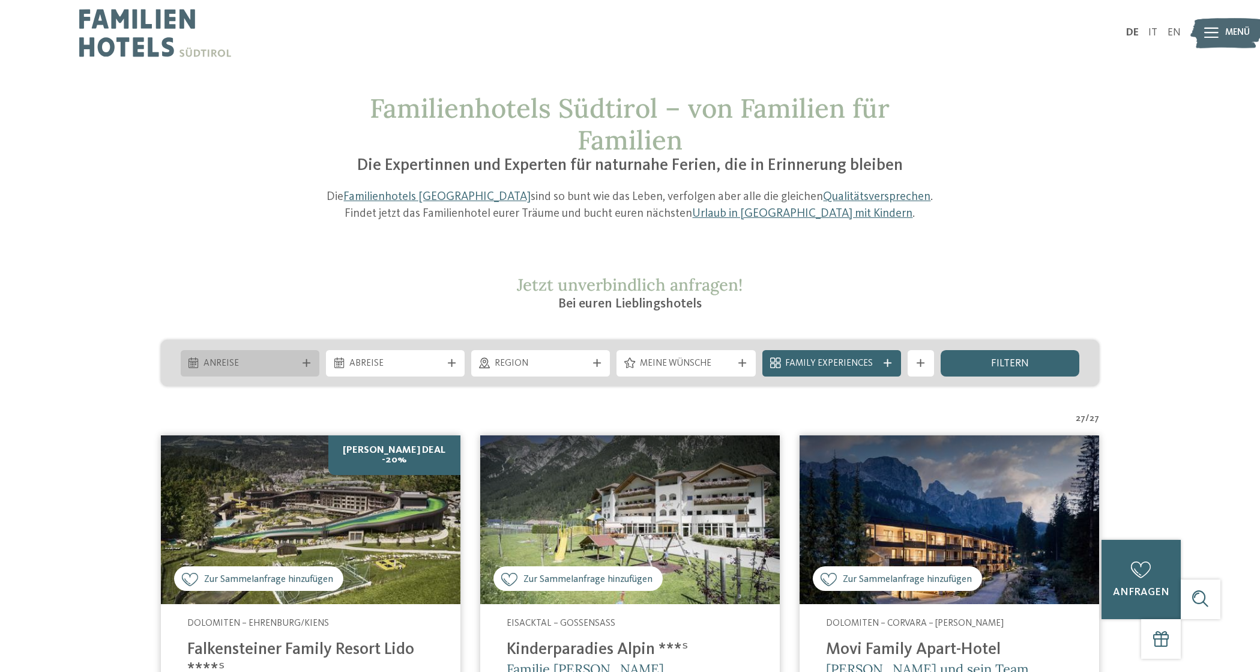
click at [269, 362] on span "Anreise" at bounding box center [250, 363] width 92 height 13
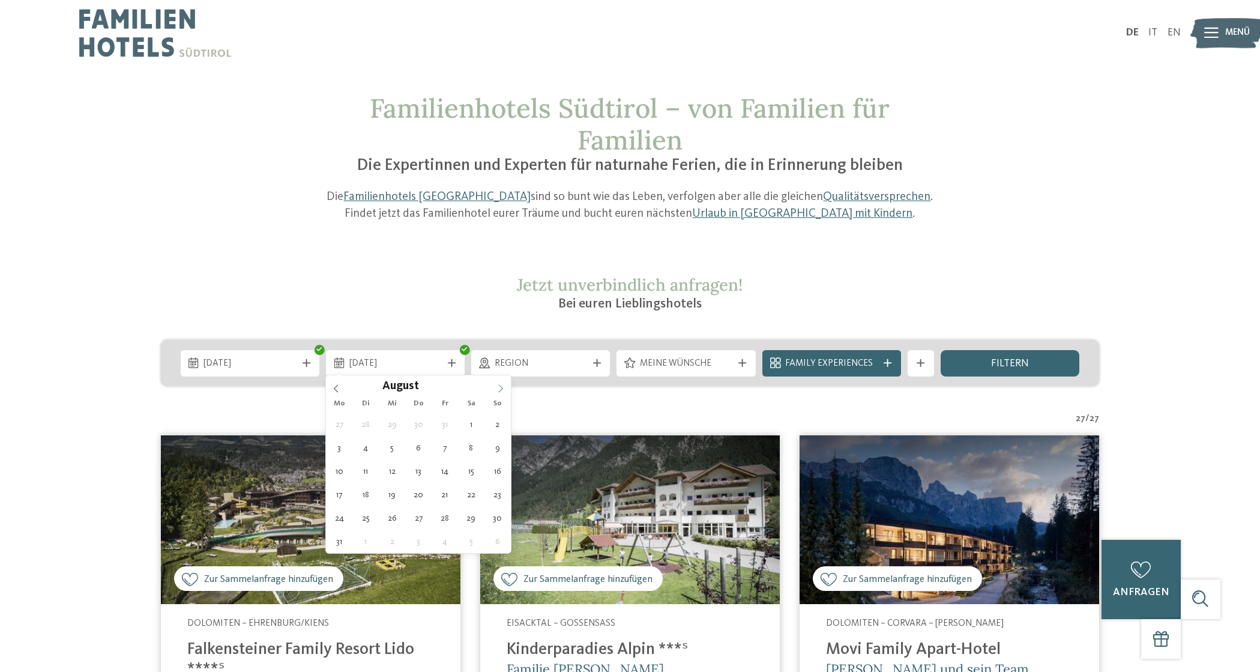
click at [503, 384] on span at bounding box center [501, 385] width 20 height 20
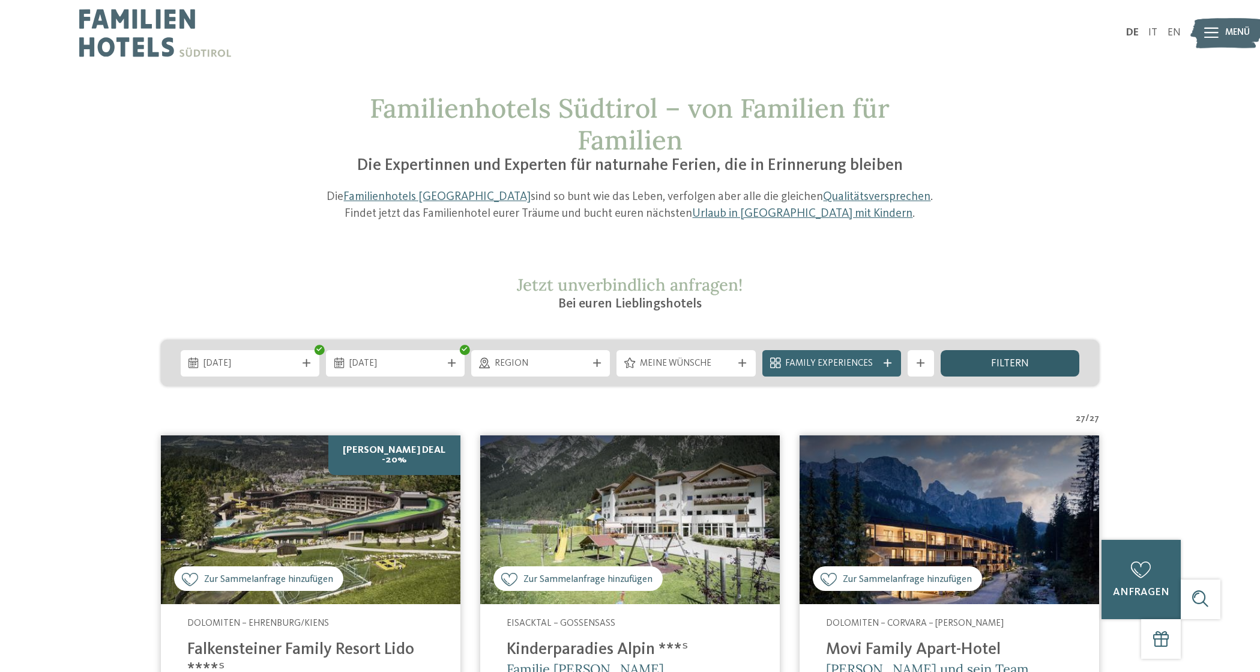
click at [1002, 360] on span "filtern" at bounding box center [1010, 364] width 38 height 11
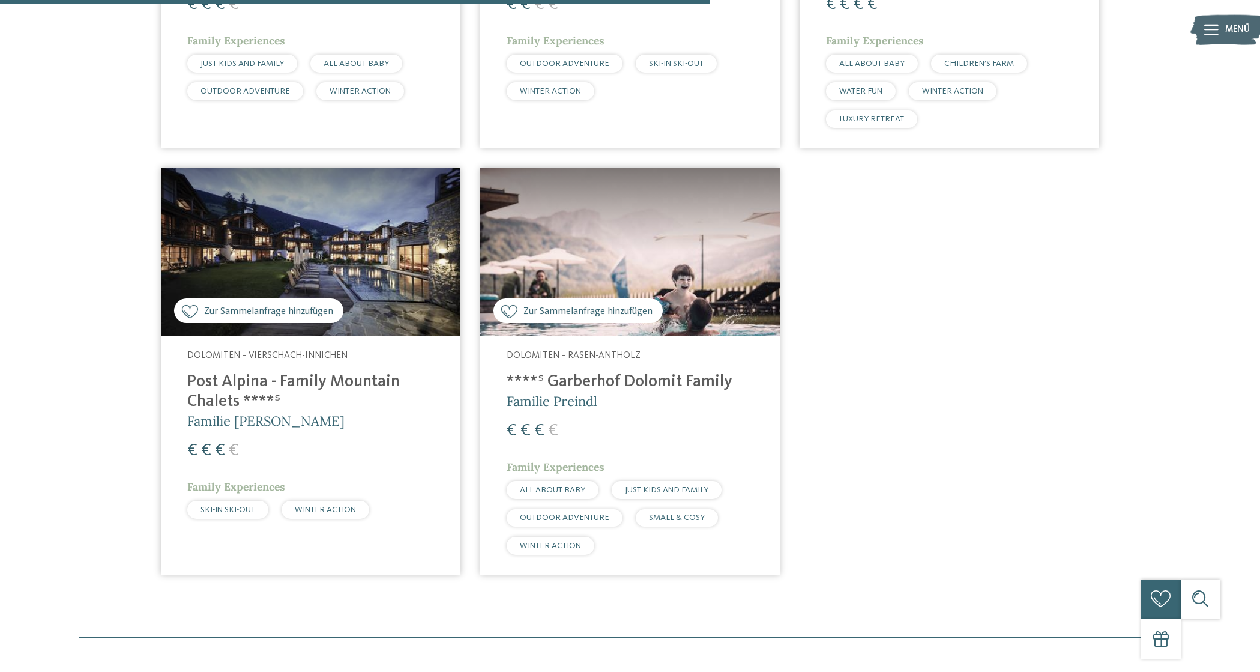
scroll to position [810, 0]
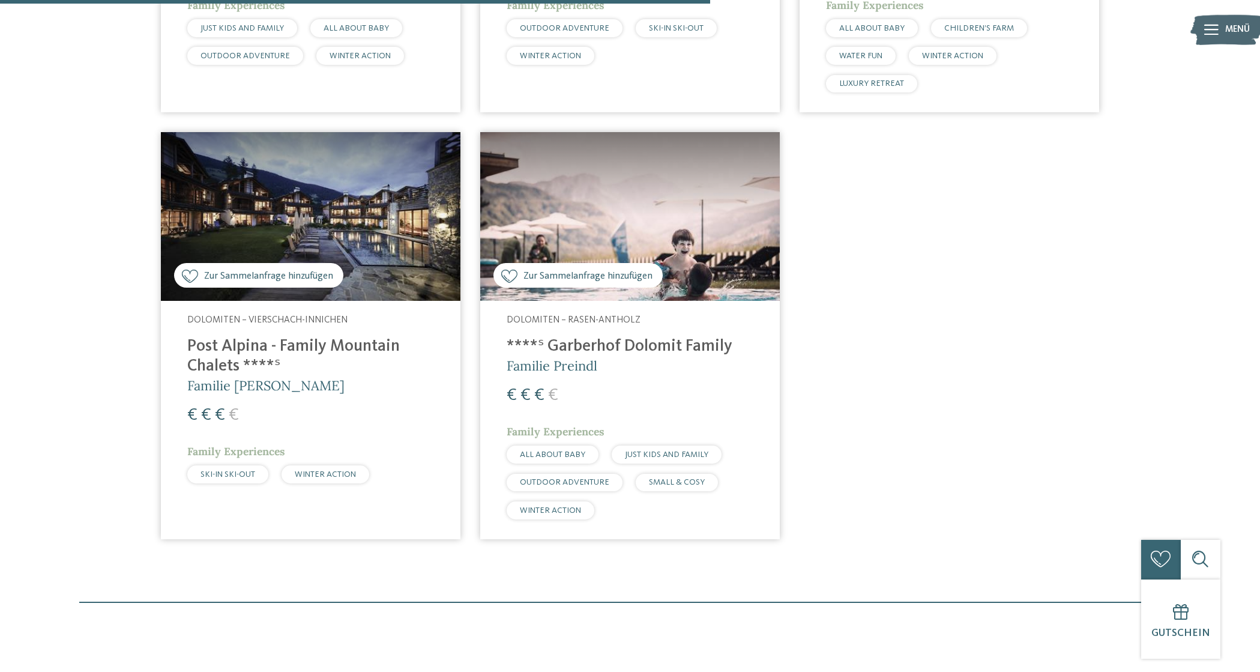
click at [259, 362] on h4 "Post Alpina - Family Mountain Chalets ****ˢ" at bounding box center [310, 357] width 247 height 40
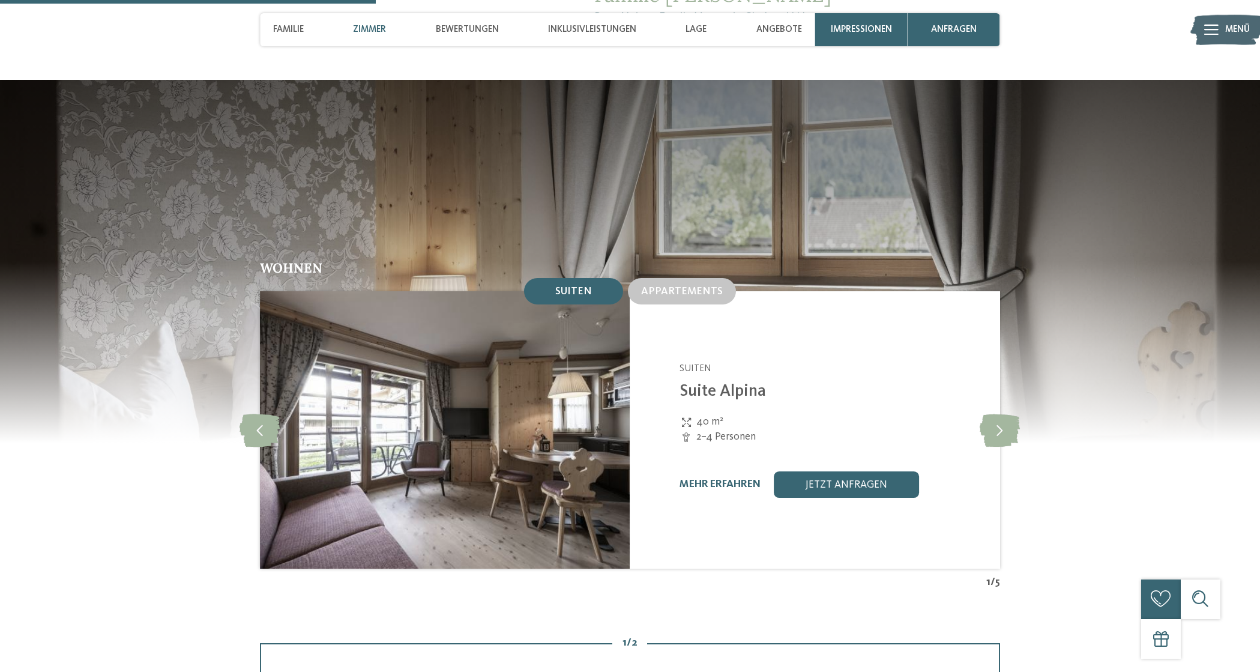
scroll to position [1331, 0]
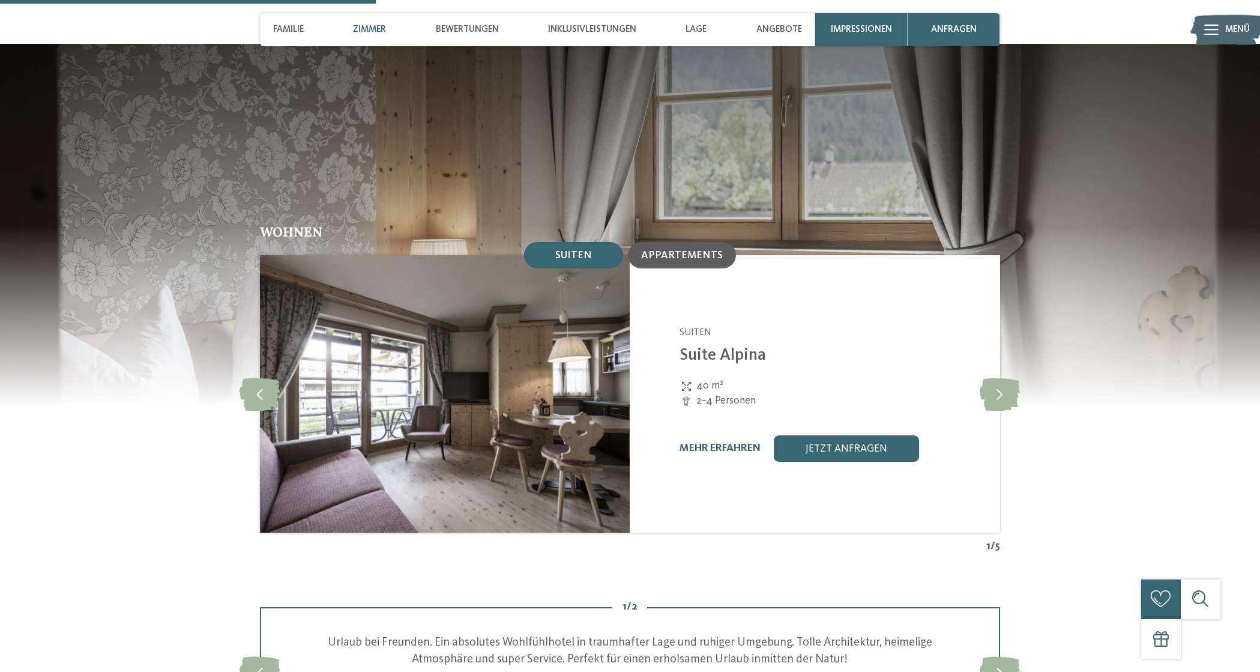
click at [682, 250] on span "Appartements" at bounding box center [682, 255] width 82 height 10
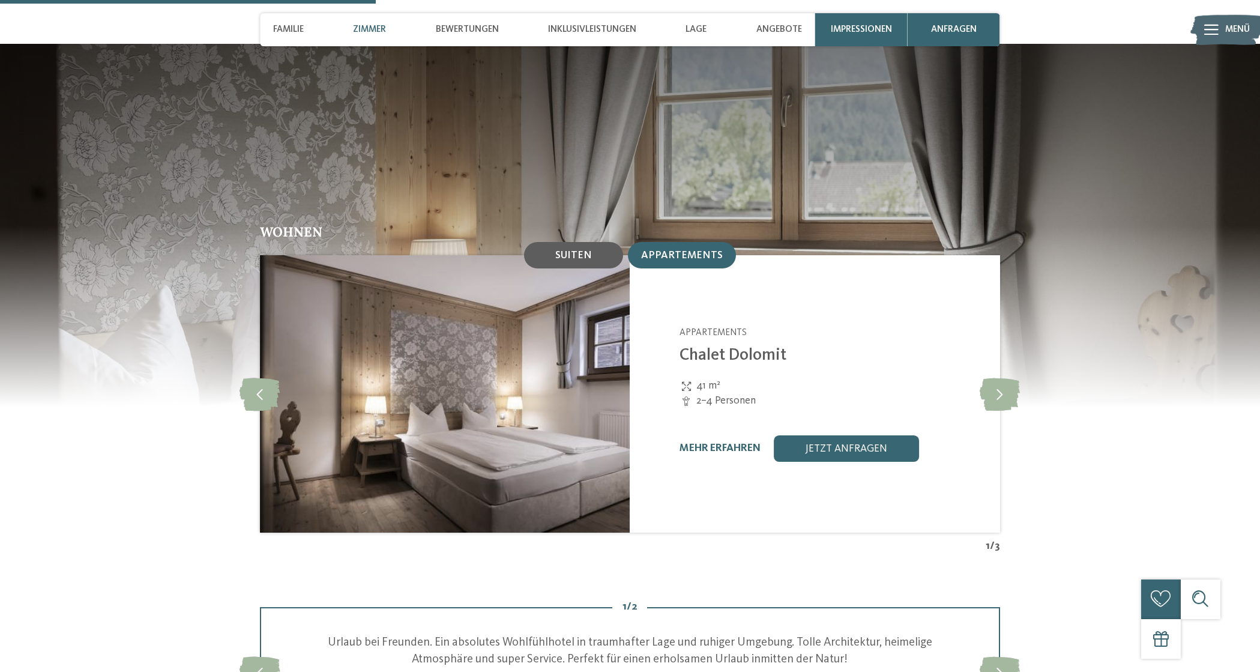
click at [596, 242] on div "Suiten" at bounding box center [573, 255] width 99 height 26
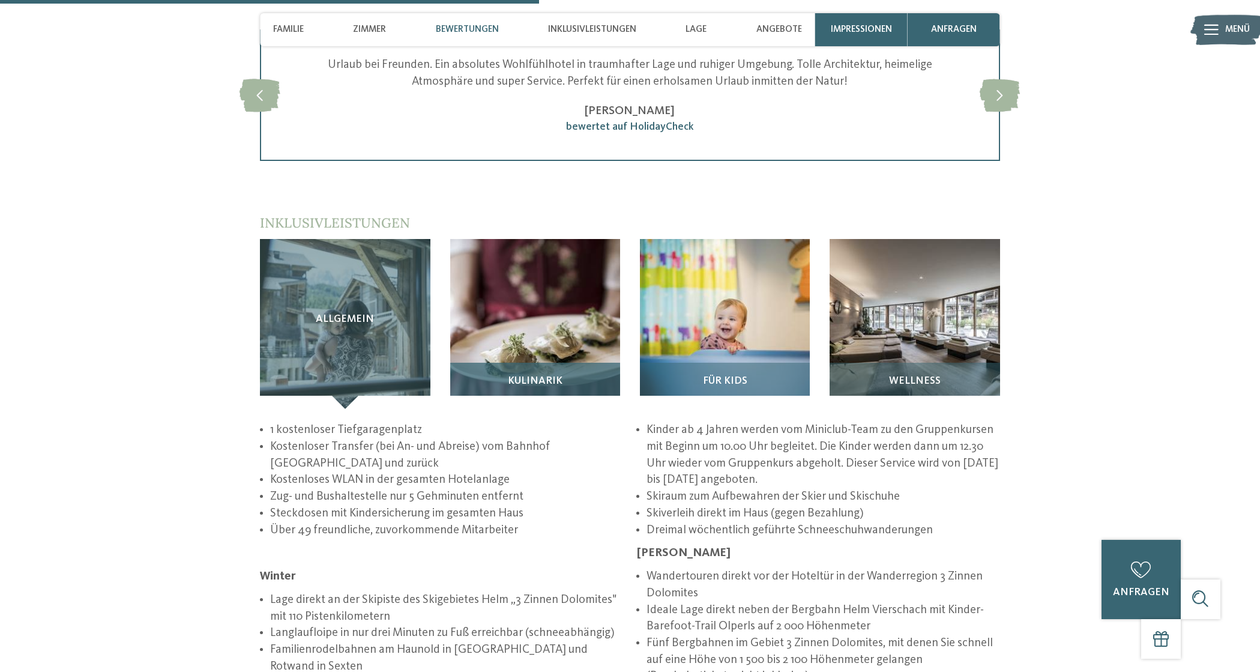
scroll to position [1935, 0]
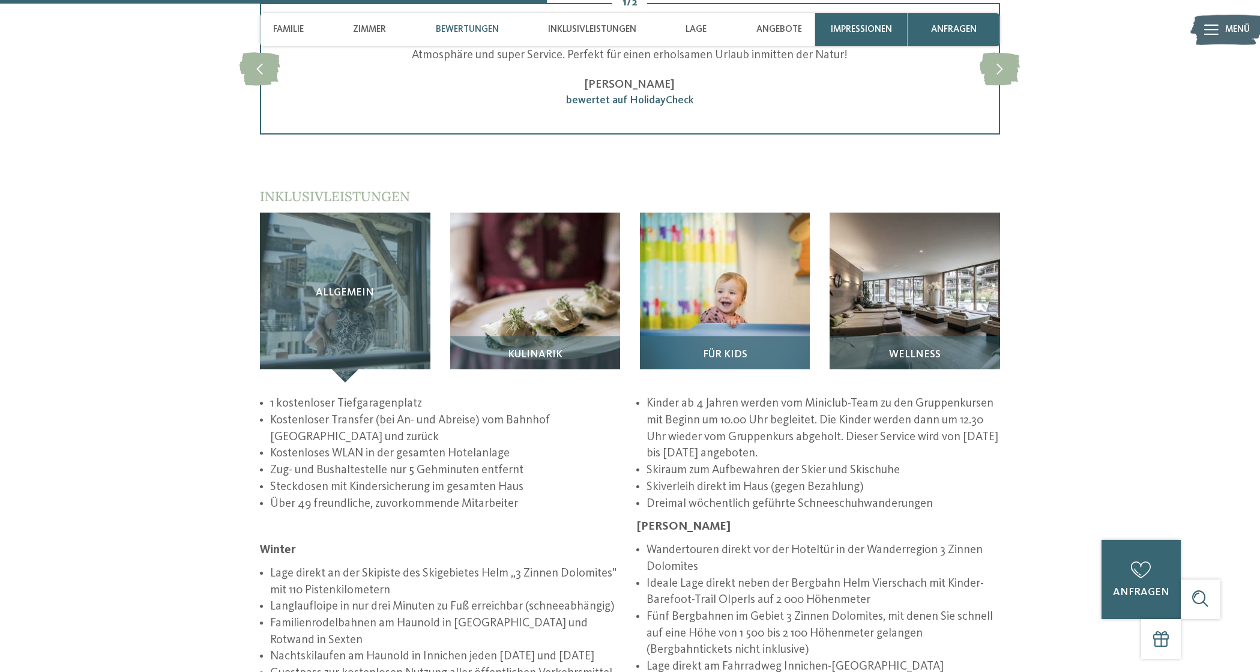
click at [721, 213] on img at bounding box center [725, 298] width 170 height 170
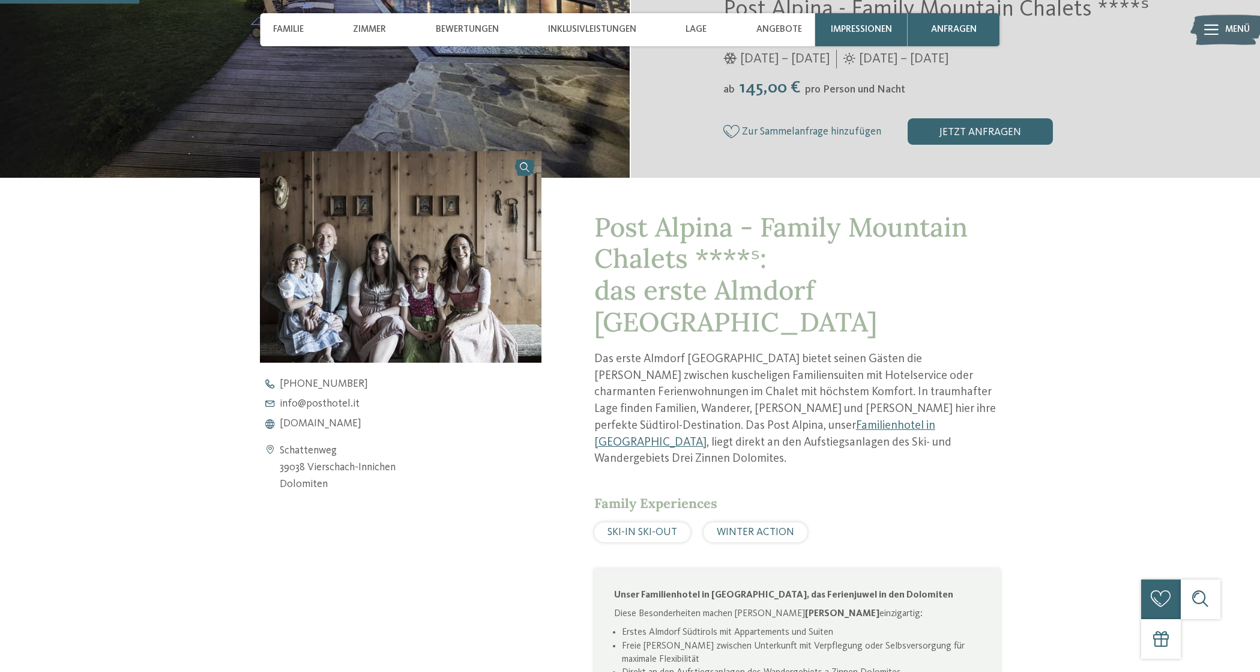
scroll to position [482, 0]
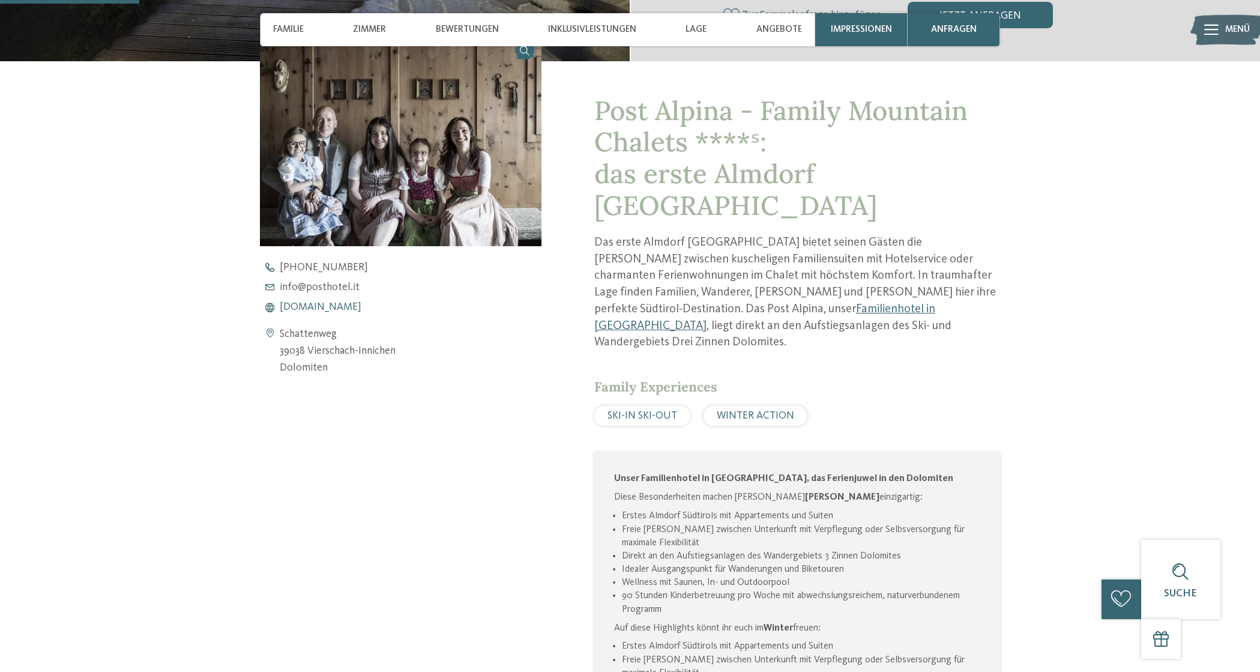
click at [342, 302] on span "www.postalpina.it" at bounding box center [321, 307] width 82 height 11
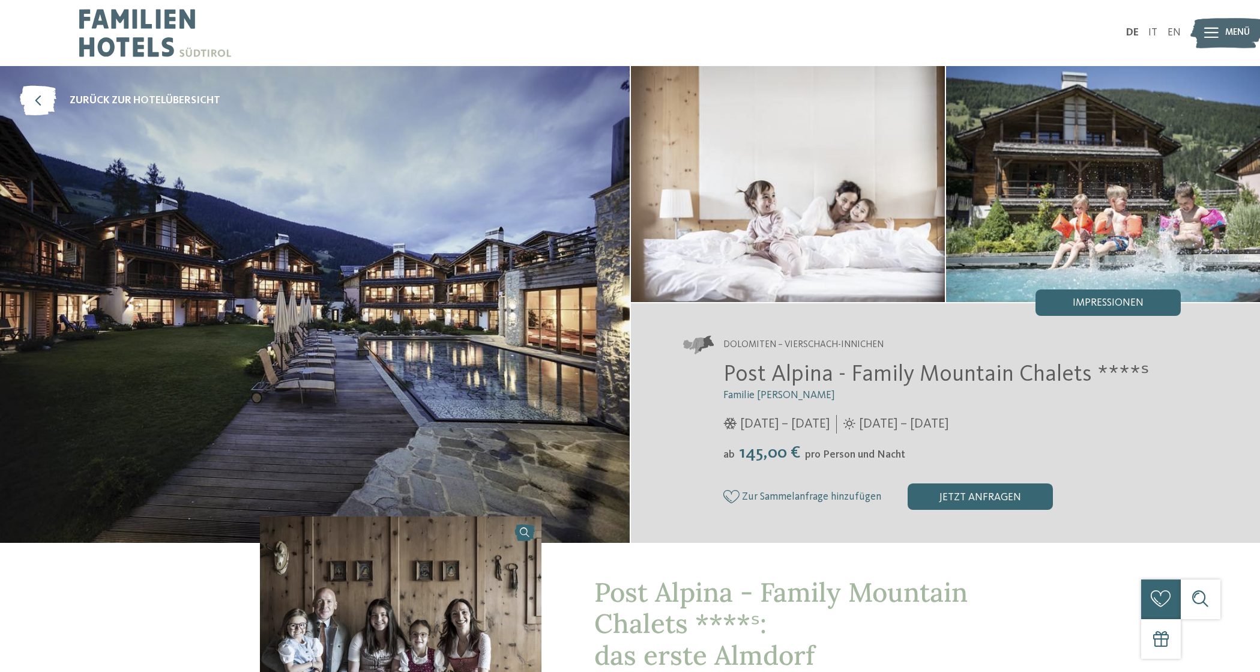
scroll to position [0, 0]
click at [34, 98] on icon at bounding box center [38, 101] width 37 height 30
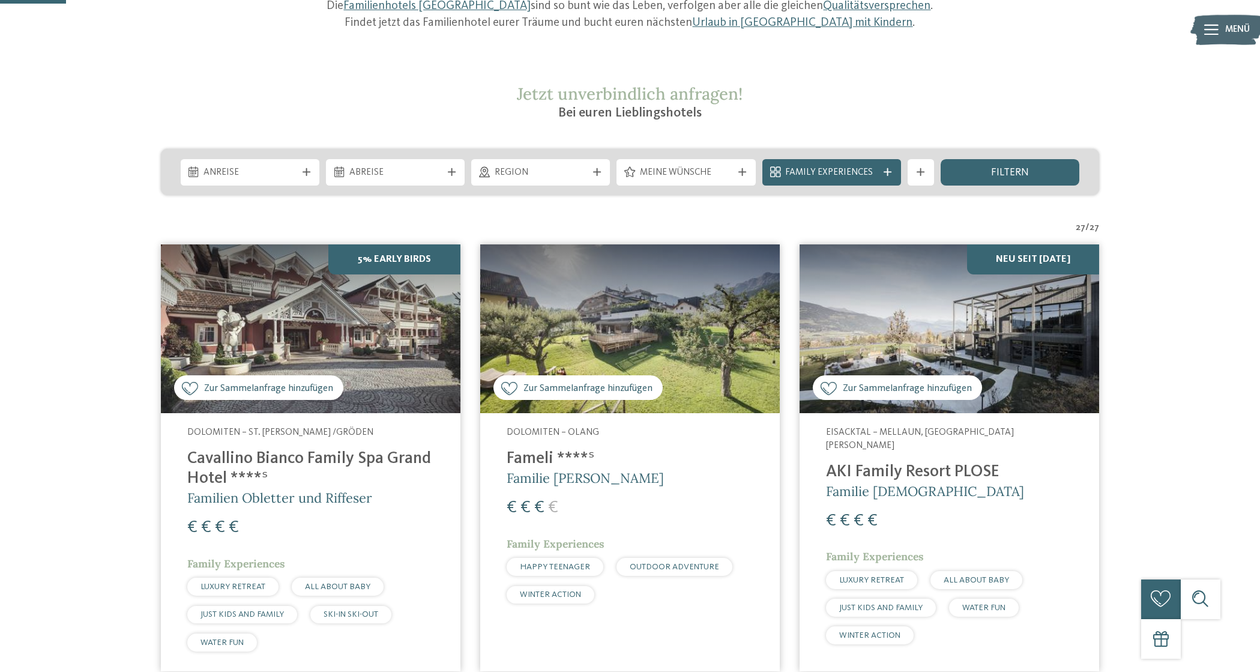
scroll to position [165, 0]
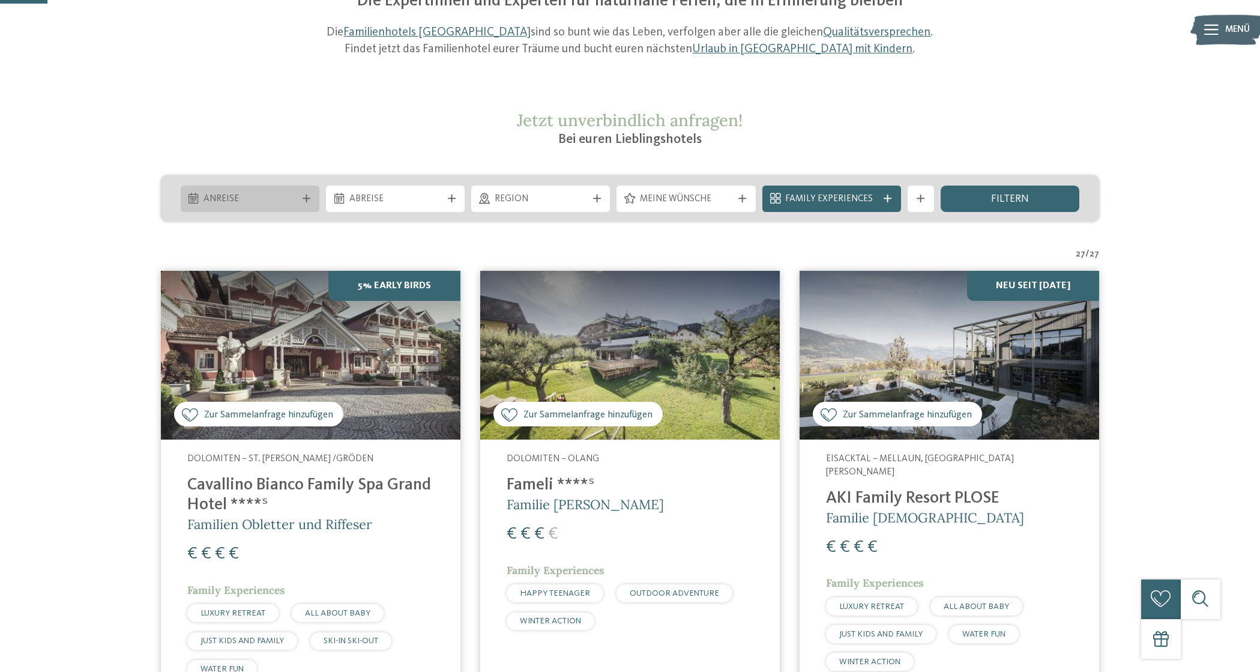
click at [255, 193] on span "Anreise" at bounding box center [250, 199] width 92 height 13
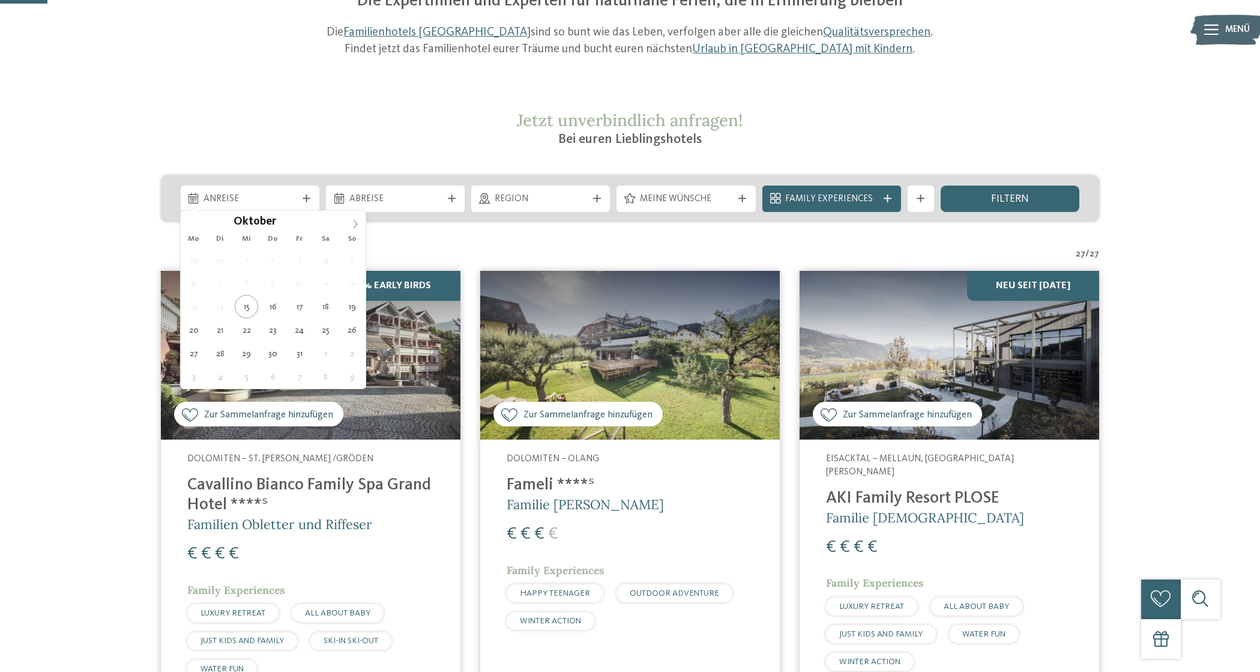
click at [353, 221] on icon at bounding box center [355, 224] width 8 height 8
type input "****"
click at [353, 221] on icon at bounding box center [355, 224] width 8 height 8
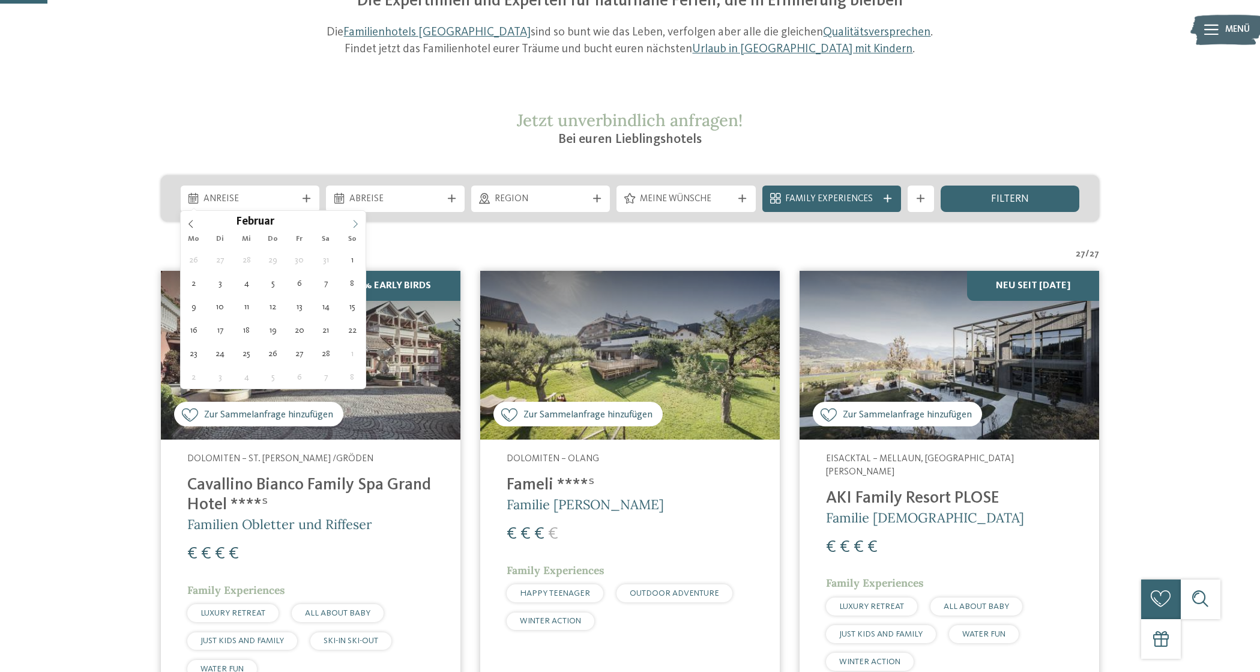
click at [353, 221] on icon at bounding box center [355, 224] width 8 height 8
click at [355, 223] on icon at bounding box center [355, 224] width 8 height 8
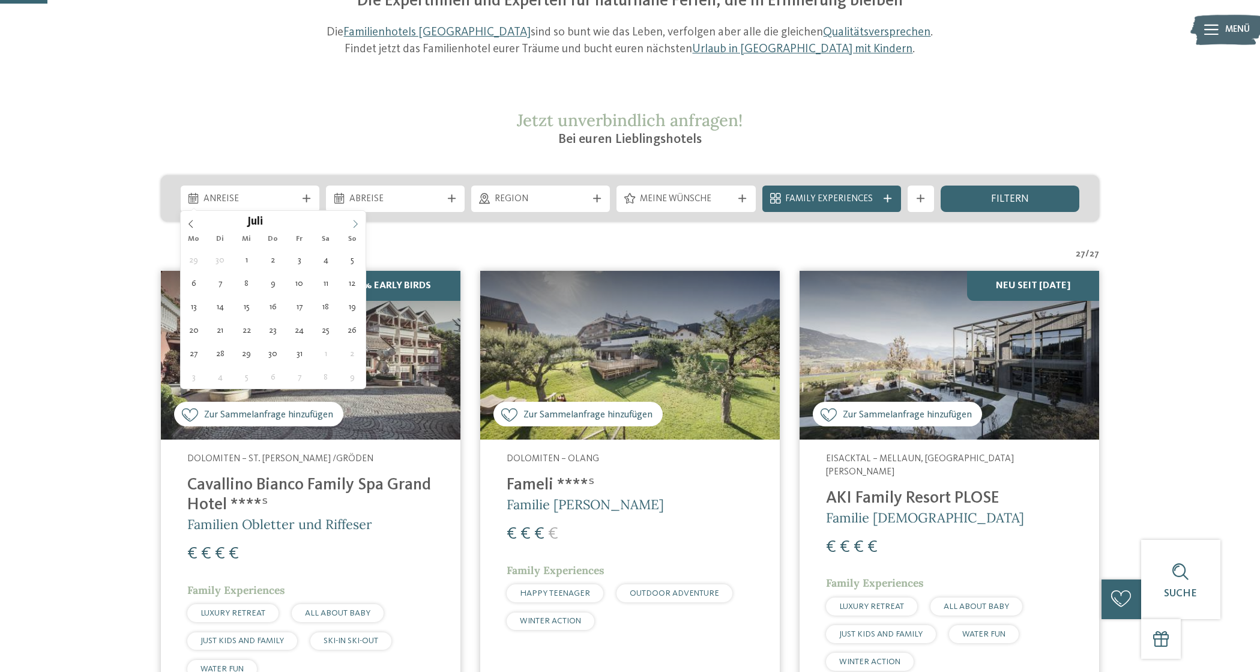
click at [354, 223] on icon at bounding box center [355, 224] width 8 height 8
drag, startPoint x: 190, startPoint y: 223, endPoint x: 240, endPoint y: 270, distance: 67.5
click at [190, 223] on icon at bounding box center [191, 224] width 8 height 8
type div "25.07.2026"
type input "****"
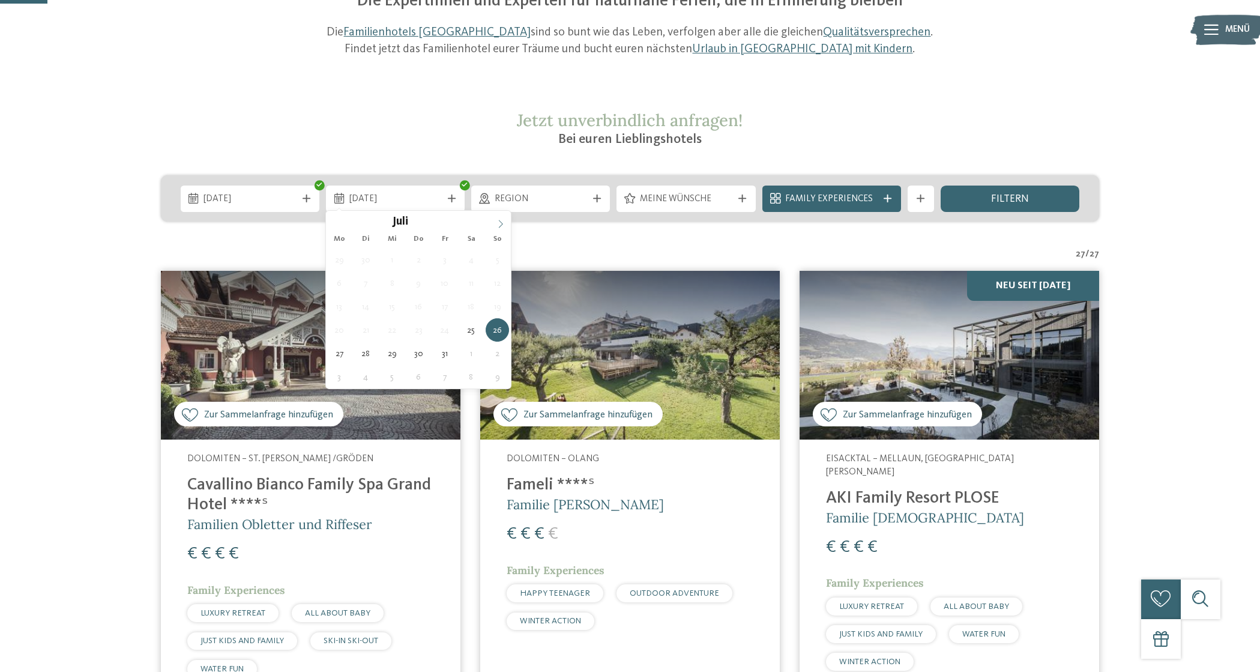
click at [504, 221] on icon at bounding box center [501, 224] width 8 height 8
type div "01.08.2026"
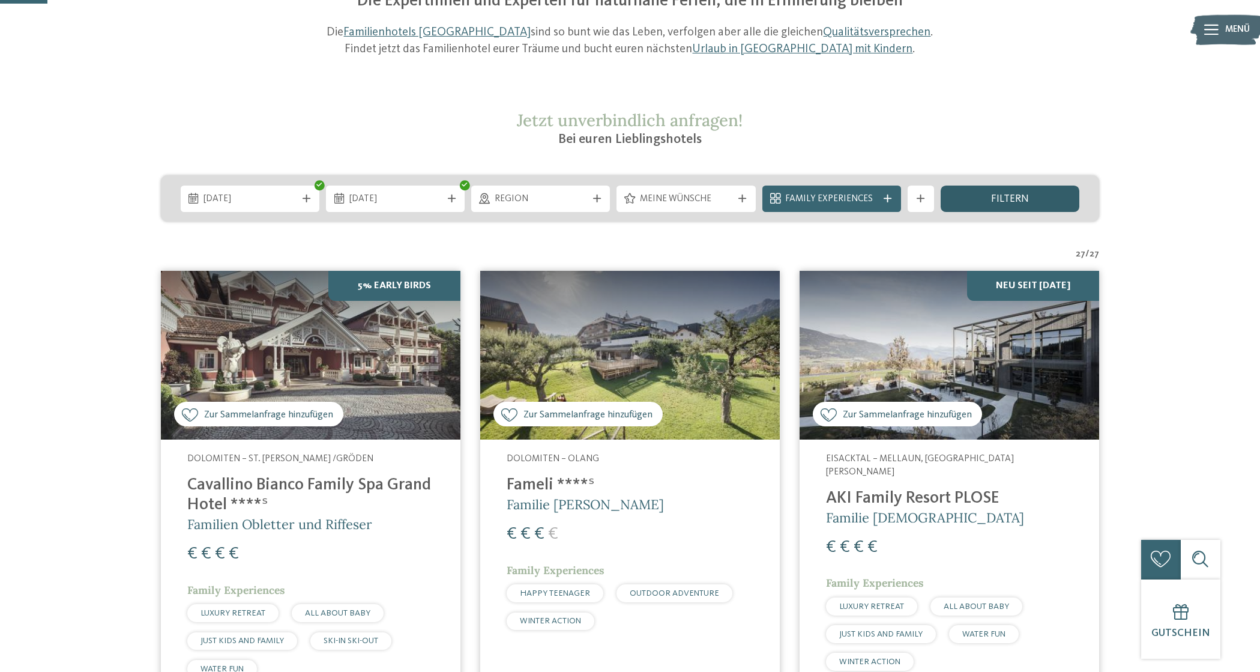
click at [1002, 199] on span "filtern" at bounding box center [1010, 199] width 38 height 11
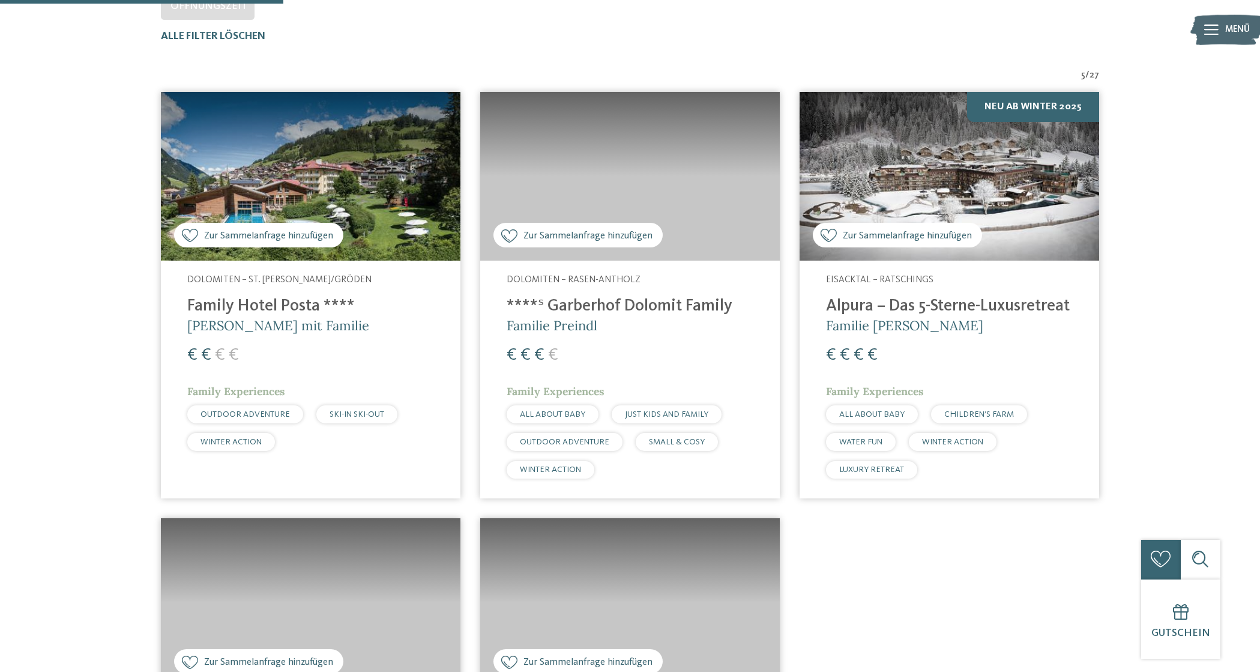
scroll to position [437, 0]
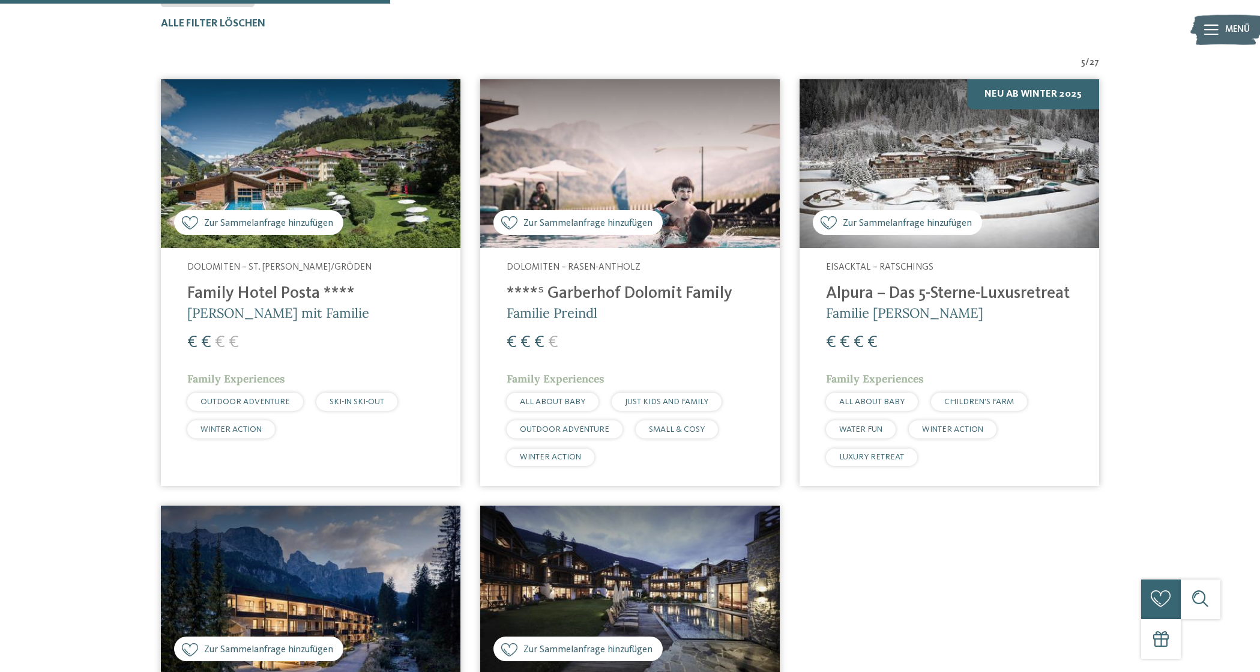
click at [275, 284] on h4 "Family Hotel Posta ****" at bounding box center [310, 294] width 247 height 20
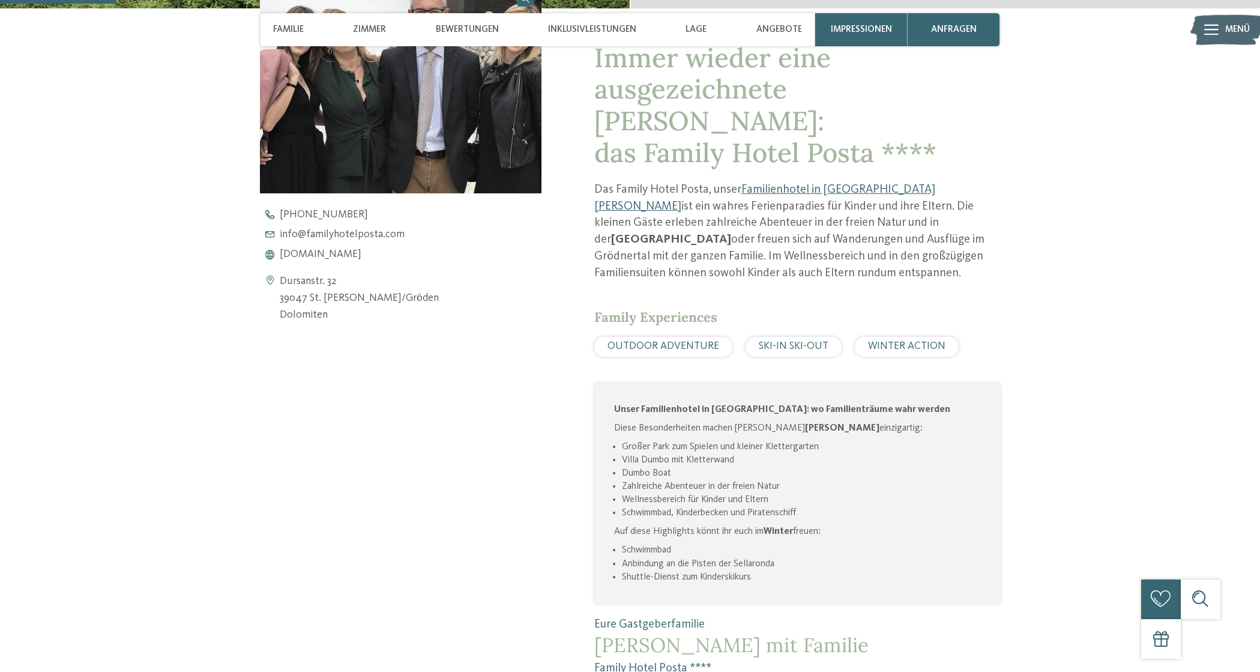
scroll to position [597, 0]
